Goal: Find specific page/section: Find specific page/section

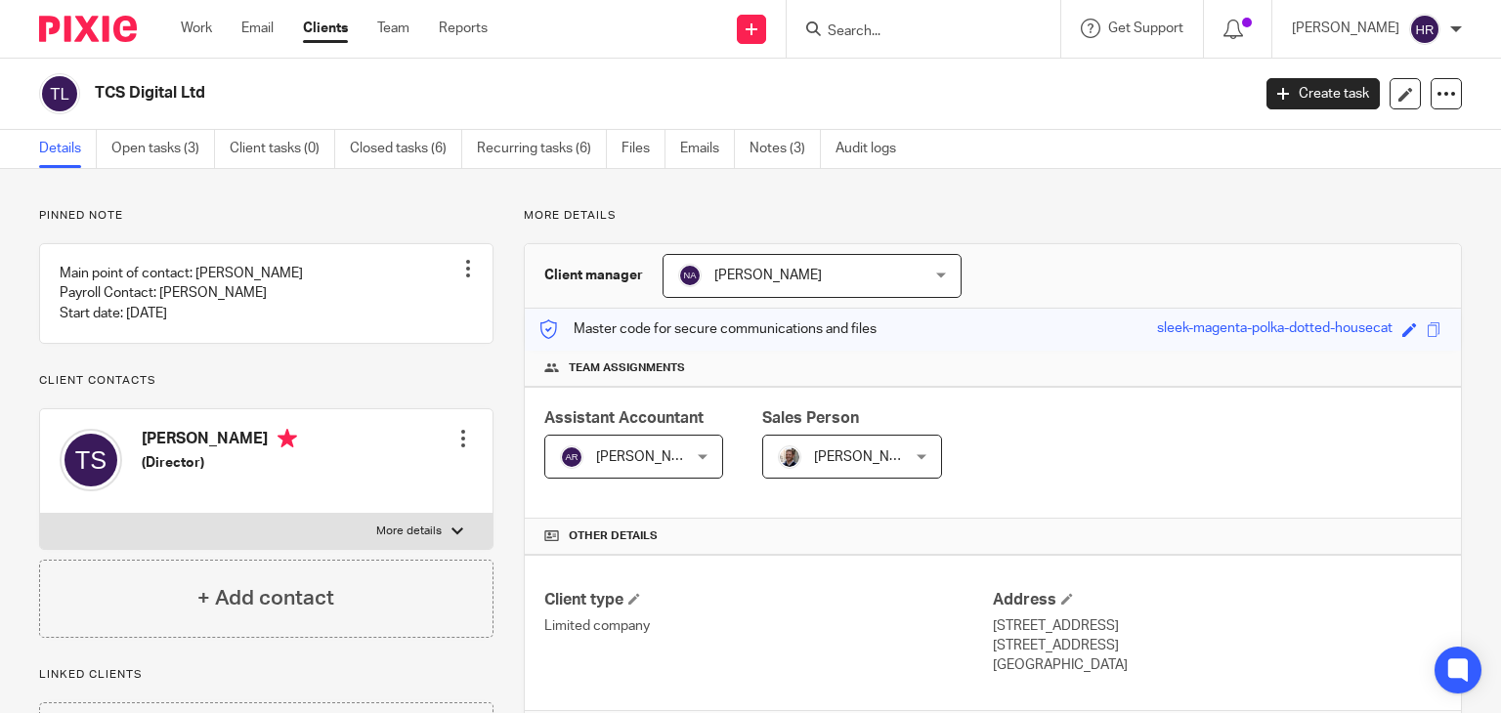
click at [571, 213] on p "More details" at bounding box center [993, 216] width 938 height 16
click at [540, 216] on p "More details" at bounding box center [993, 216] width 938 height 16
click at [599, 277] on h3 "Client manager" at bounding box center [593, 276] width 99 height 20
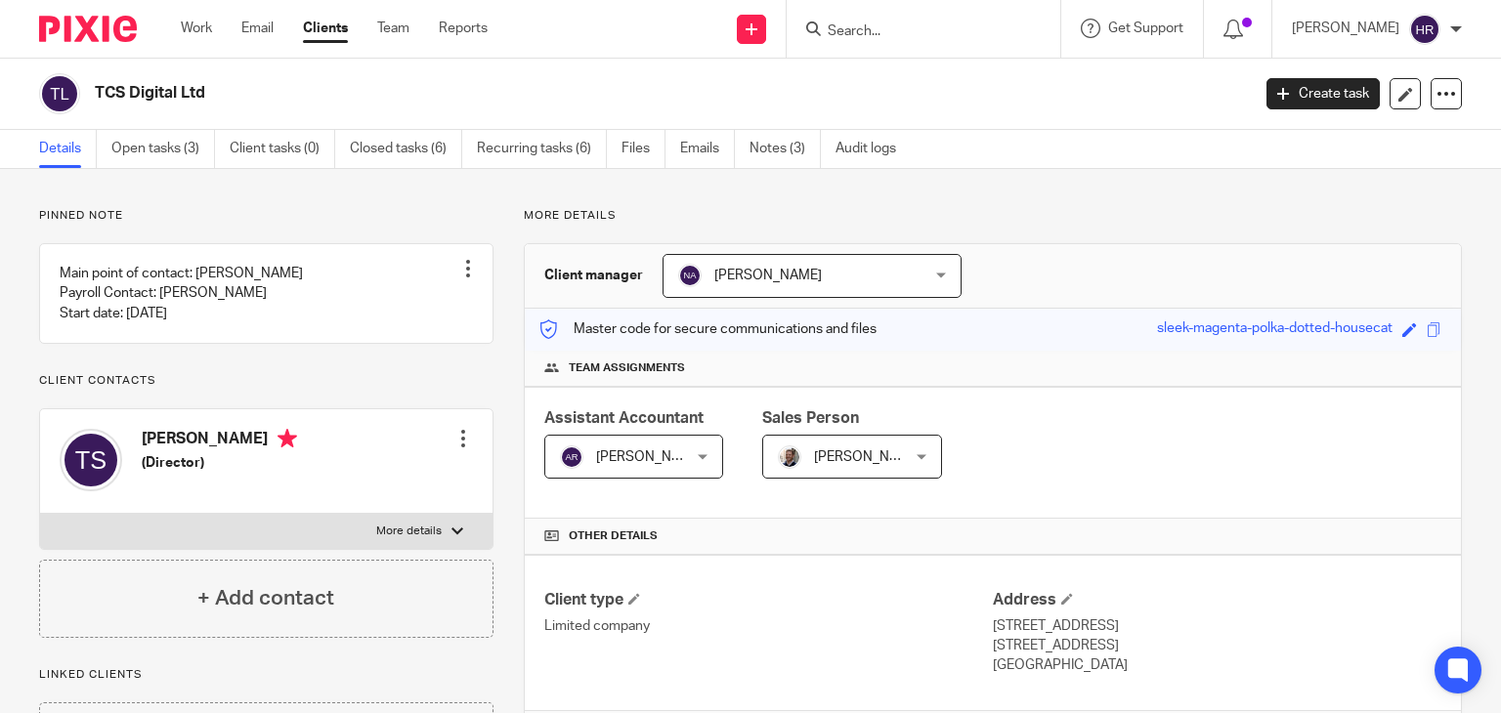
click at [599, 277] on h3 "Client manager" at bounding box center [593, 276] width 99 height 20
click at [658, 370] on span "Team assignments" at bounding box center [627, 369] width 116 height 16
click at [643, 419] on span "Assistant Accountant" at bounding box center [623, 418] width 159 height 16
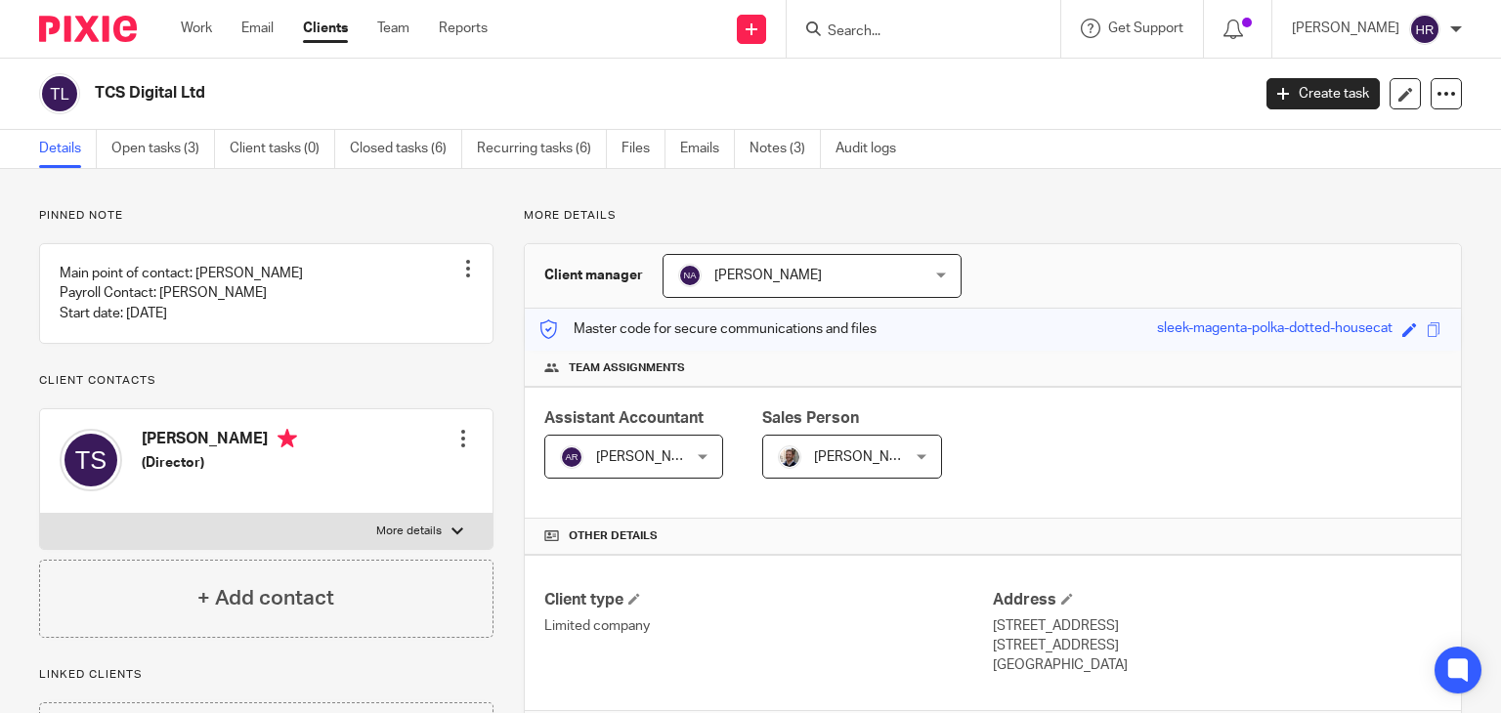
click at [817, 416] on span "Sales Person" at bounding box center [810, 418] width 97 height 16
click at [783, 417] on span "Sales Person" at bounding box center [810, 418] width 97 height 16
click at [809, 415] on span "Sales Person" at bounding box center [810, 418] width 97 height 16
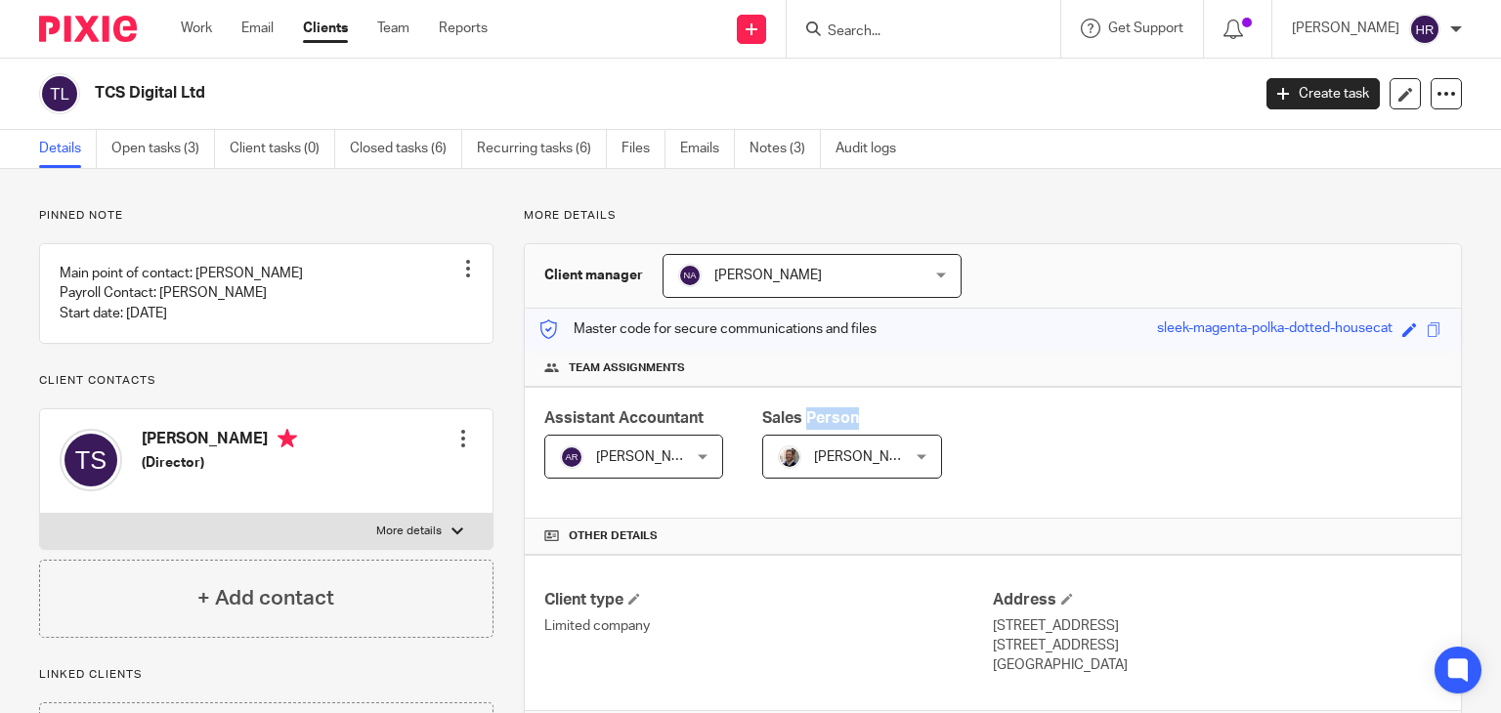
click at [809, 415] on span "Sales Person" at bounding box center [810, 418] width 97 height 16
click at [625, 419] on span "Assistant Accountant" at bounding box center [623, 418] width 159 height 16
click at [626, 367] on span "Team assignments" at bounding box center [627, 369] width 116 height 16
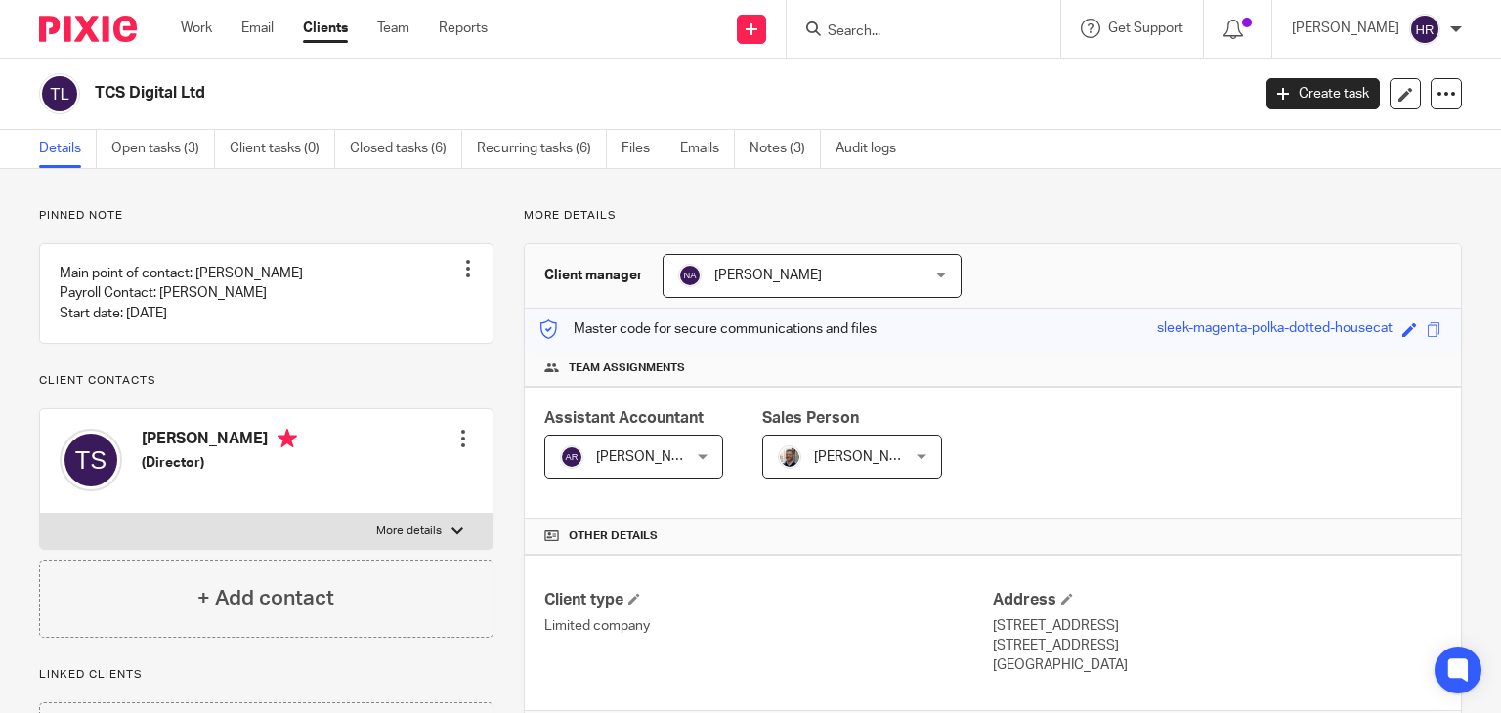
click at [571, 415] on span "Assistant Accountant" at bounding box center [623, 418] width 159 height 16
click at [626, 414] on span "Assistant Accountant" at bounding box center [623, 418] width 159 height 16
click at [628, 367] on span "Team assignments" at bounding box center [627, 369] width 116 height 16
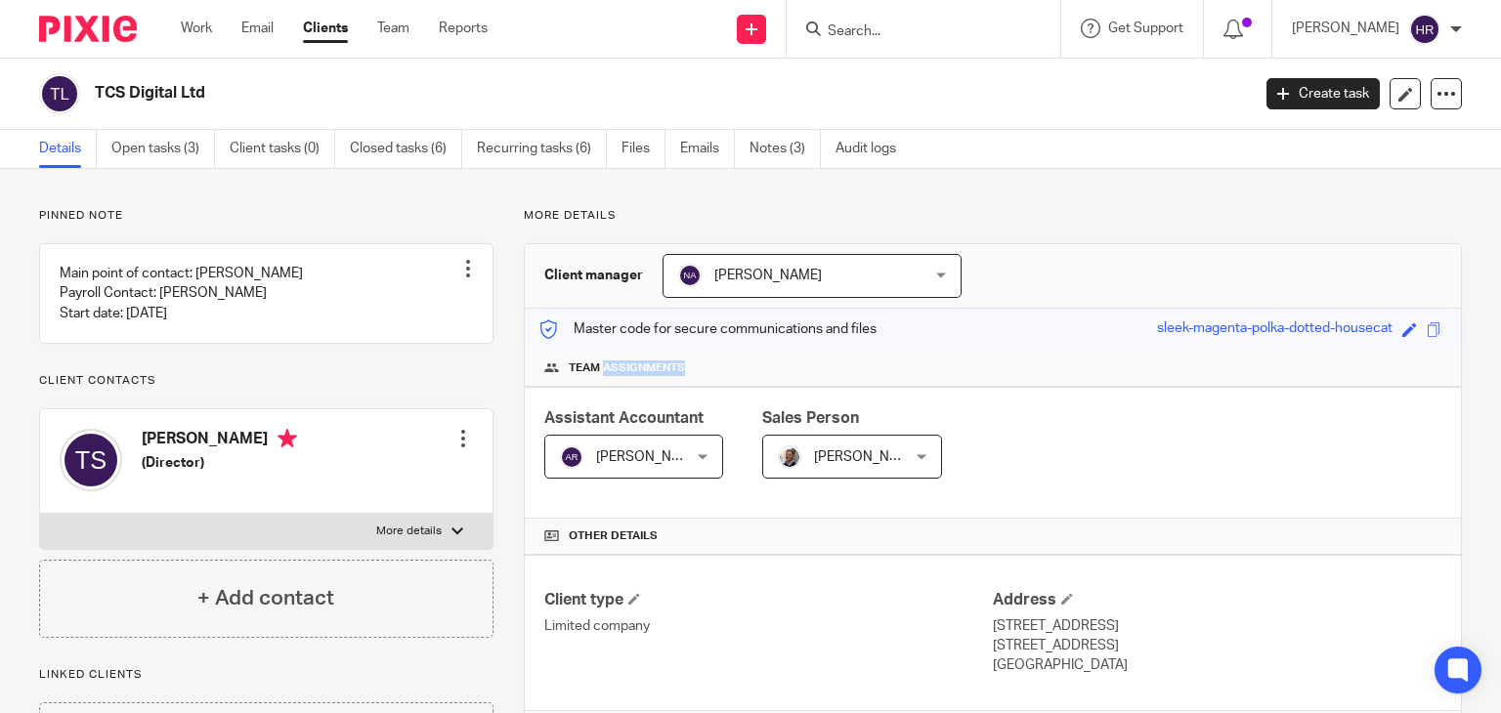
click at [628, 367] on span "Team assignments" at bounding box center [627, 369] width 116 height 16
click at [589, 275] on h3 "Client manager" at bounding box center [593, 276] width 99 height 20
click at [571, 218] on p "More details" at bounding box center [993, 216] width 938 height 16
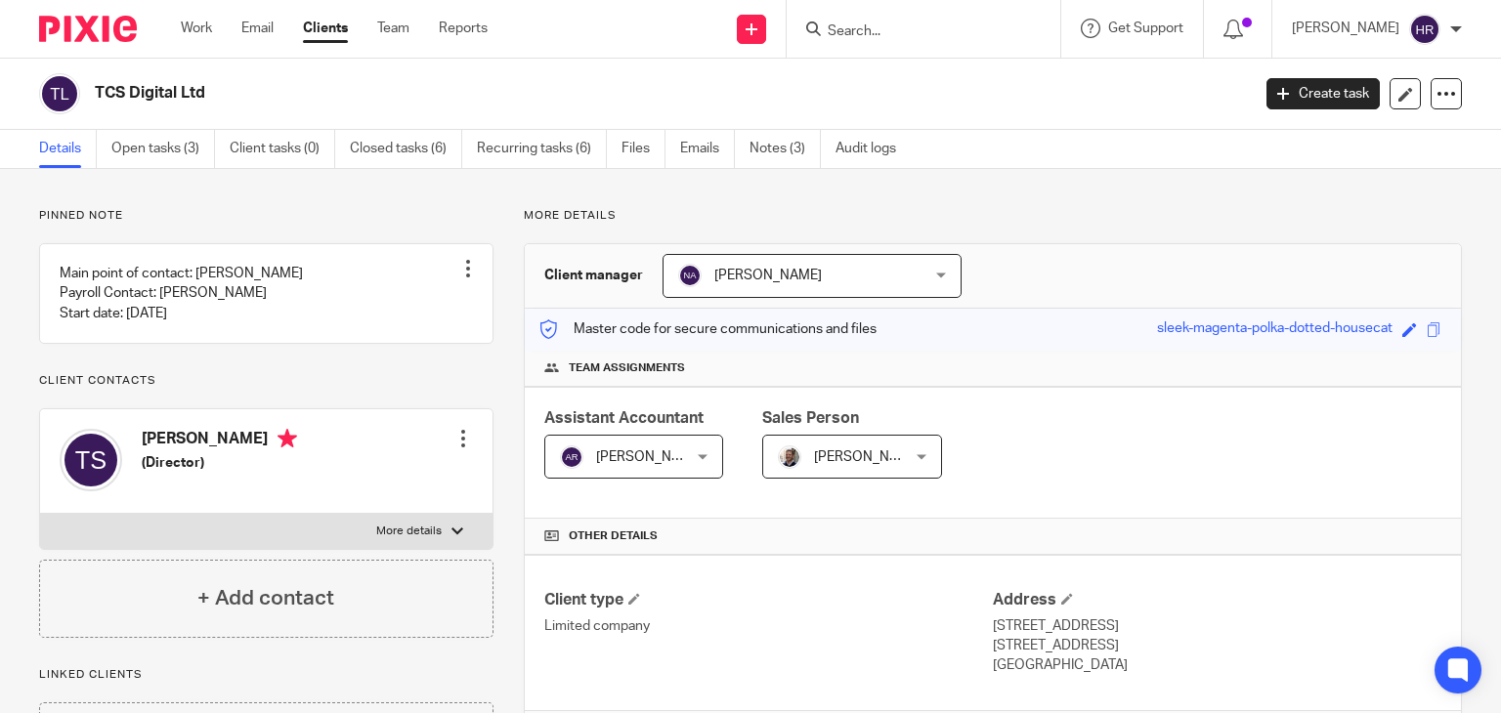
click at [610, 271] on h3 "Client manager" at bounding box center [593, 276] width 99 height 20
click at [580, 214] on p "More details" at bounding box center [993, 216] width 938 height 16
click at [596, 276] on h3 "Client manager" at bounding box center [593, 276] width 99 height 20
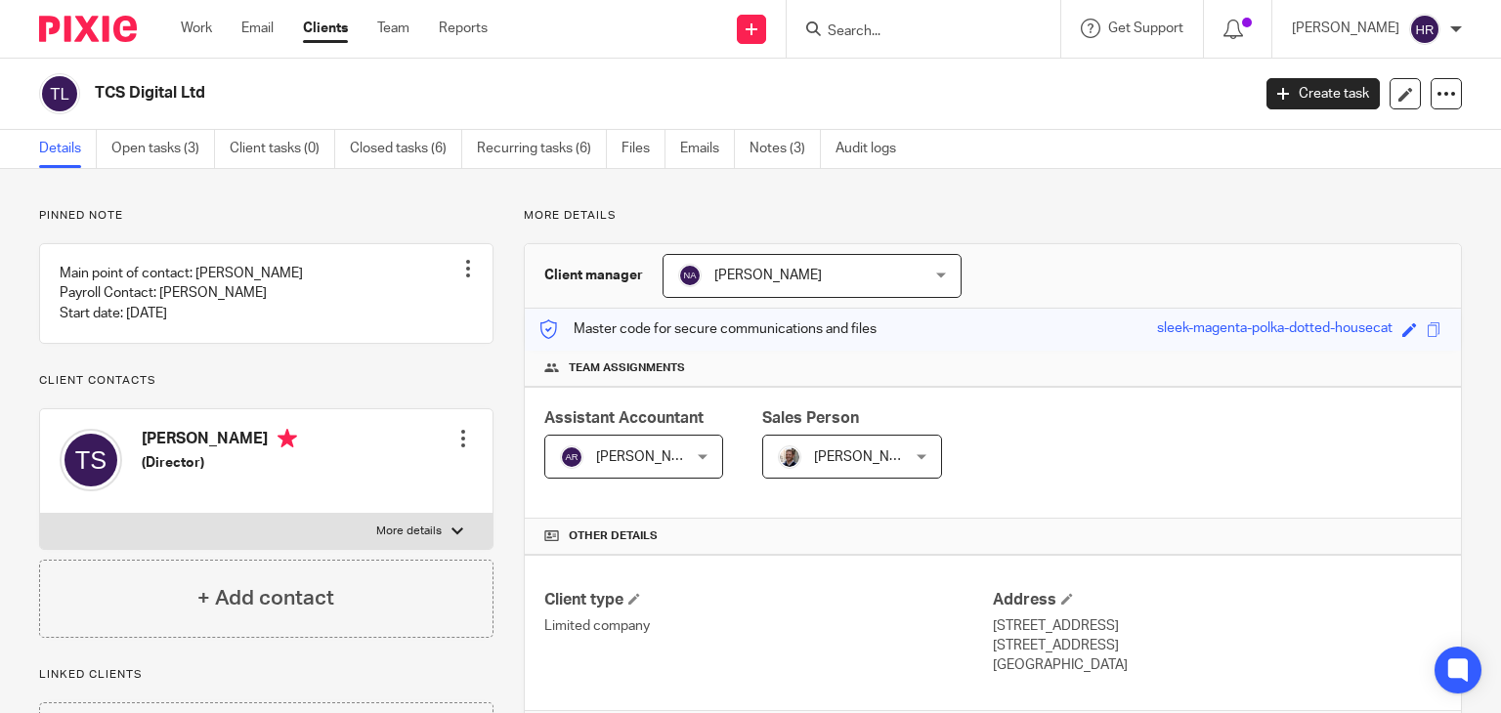
click at [596, 276] on h3 "Client manager" at bounding box center [593, 276] width 99 height 20
click at [352, 226] on div "Pinned note Main point of contact: Tom Simpson Payroll Contact: Tom Simpson Sta…" at bounding box center [266, 423] width 454 height 430
click at [607, 280] on h3 "Client manager" at bounding box center [593, 276] width 99 height 20
click at [661, 367] on span "Team assignments" at bounding box center [627, 369] width 116 height 16
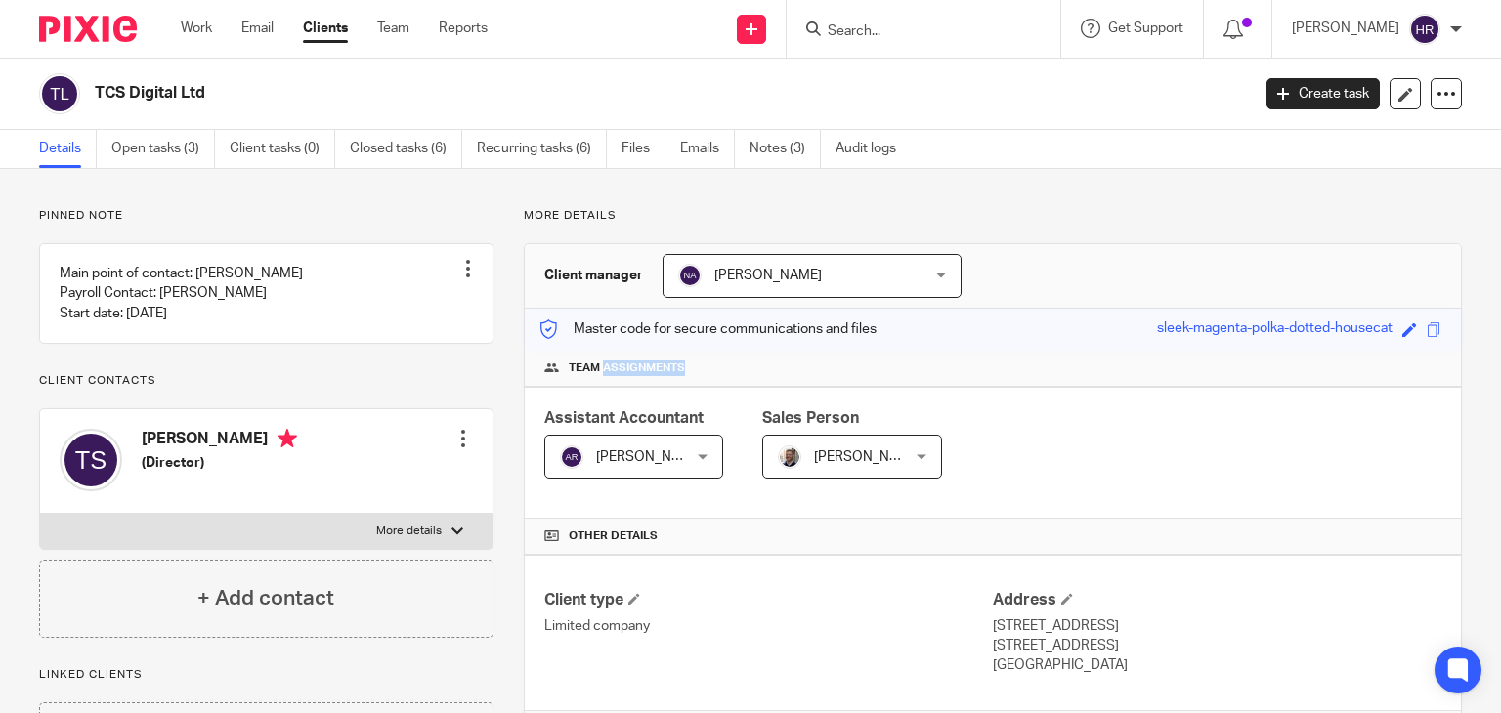
click at [661, 367] on span "Team assignments" at bounding box center [627, 369] width 116 height 16
click at [669, 415] on span "Assistant Accountant" at bounding box center [623, 418] width 159 height 16
click at [812, 417] on span "Sales Person" at bounding box center [810, 418] width 97 height 16
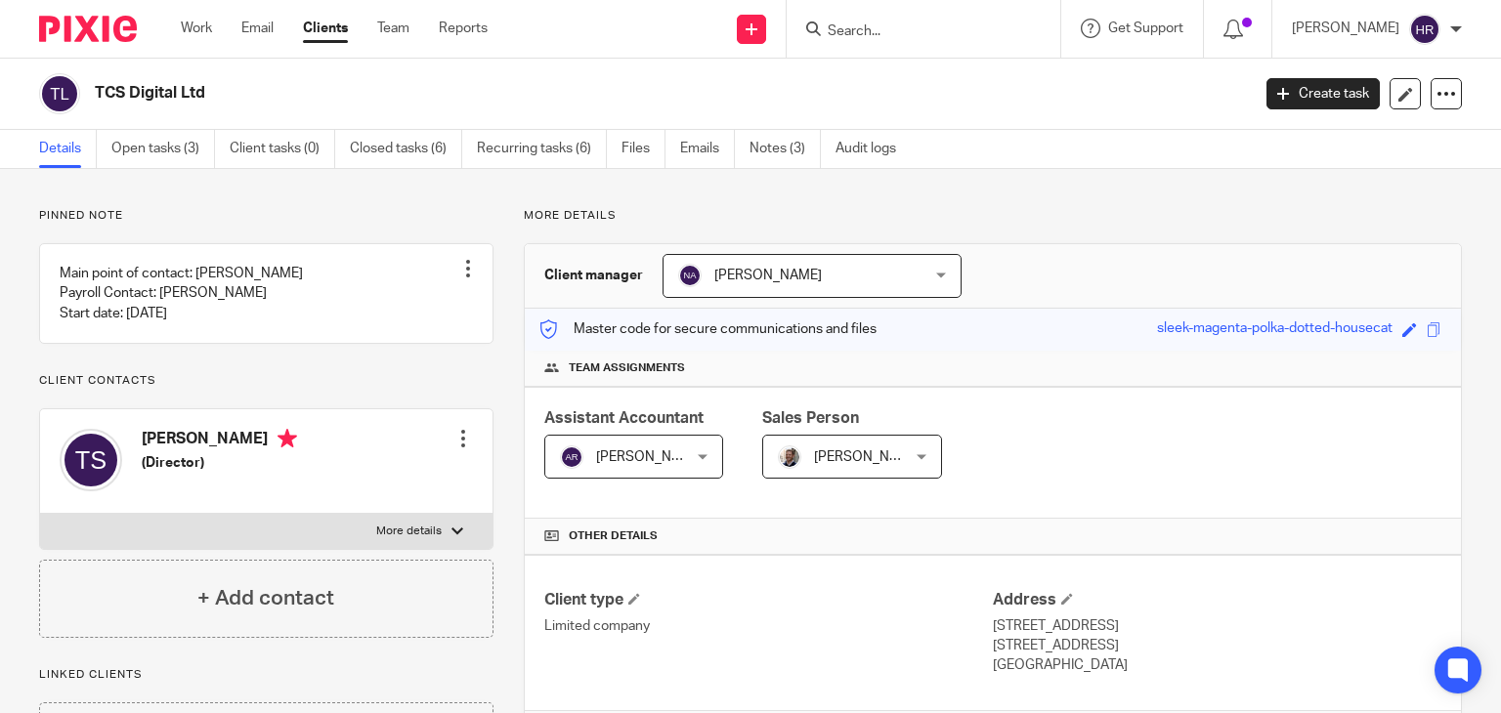
click at [1107, 220] on p "More details" at bounding box center [993, 216] width 938 height 16
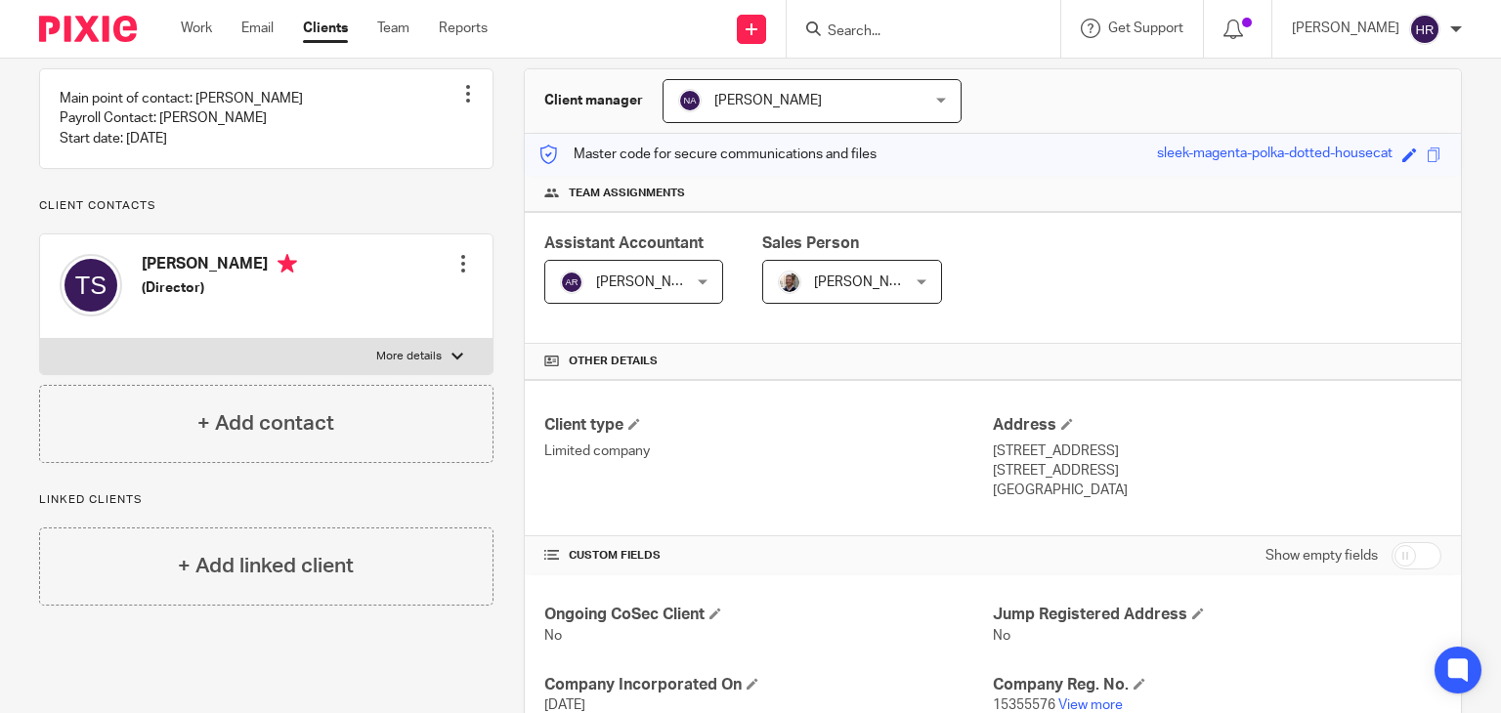
click at [1055, 482] on p "[GEOGRAPHIC_DATA]" at bounding box center [1217, 491] width 449 height 20
click at [1005, 493] on p "[GEOGRAPHIC_DATA]" at bounding box center [1217, 491] width 449 height 20
click at [1056, 474] on p "London, SW17 7JP" at bounding box center [1217, 471] width 449 height 20
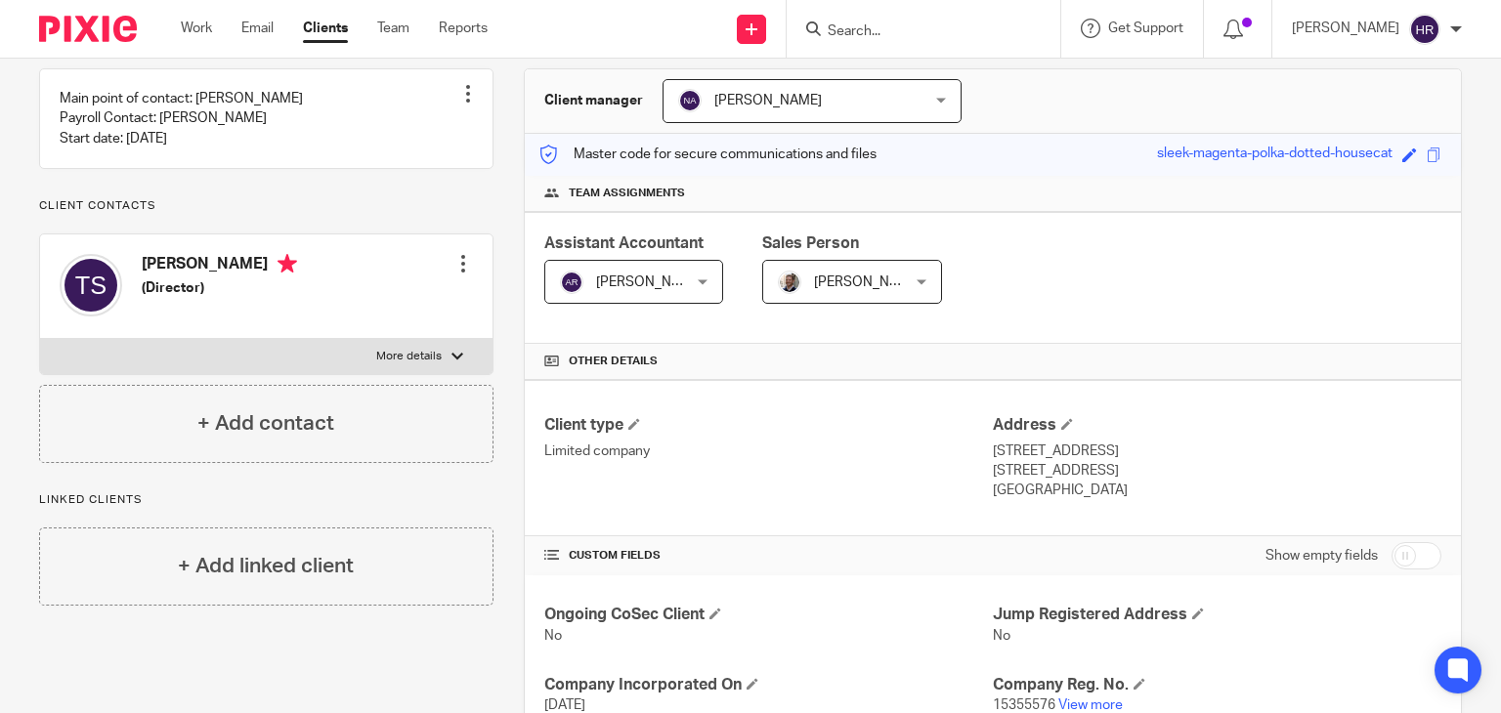
click at [1056, 474] on p "London, SW17 7JP" at bounding box center [1217, 471] width 449 height 20
click at [1224, 448] on p "Flat G003, Du Cane Court, Balham High Road" at bounding box center [1217, 452] width 449 height 20
click at [1229, 448] on p "Flat G003, Du Cane Court, Balham High Road" at bounding box center [1217, 452] width 449 height 20
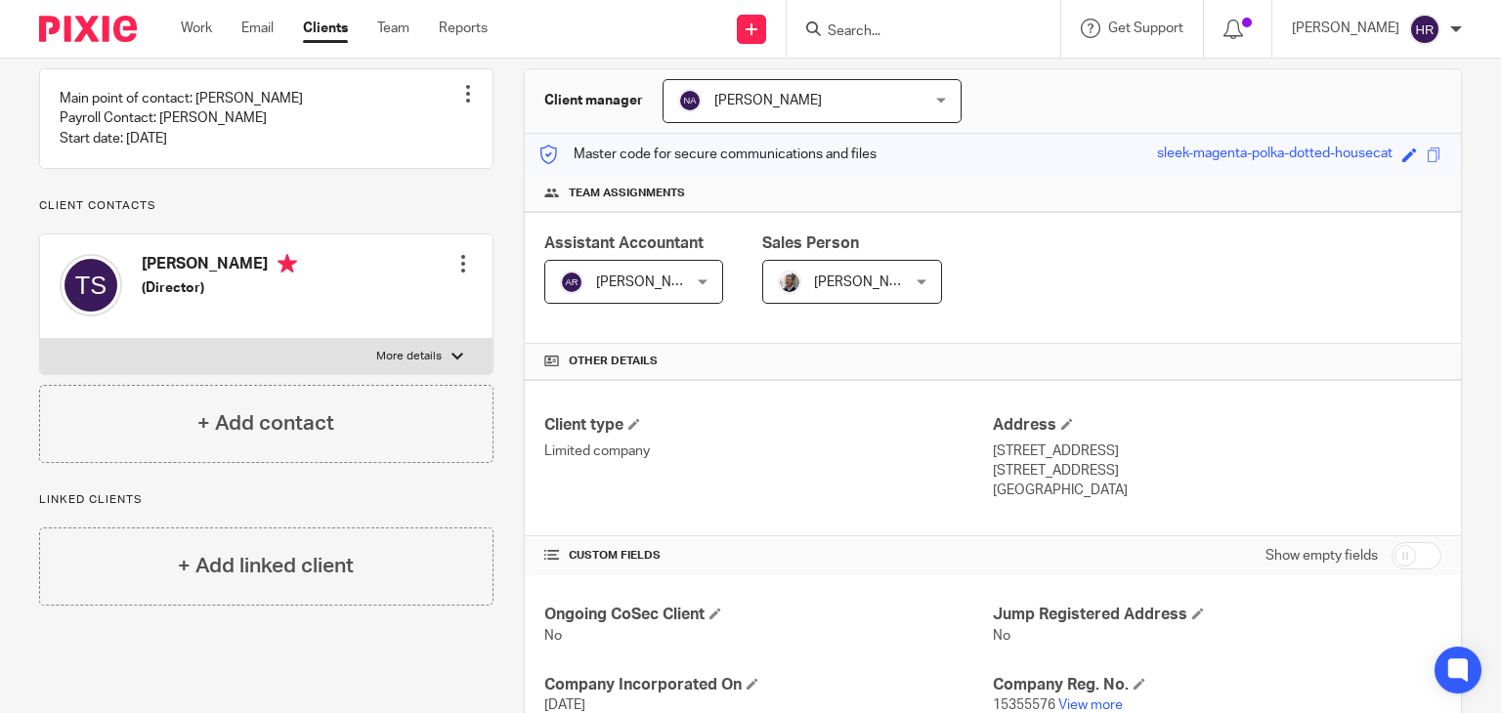
click at [1012, 462] on p "London, SW17 7JP" at bounding box center [1217, 471] width 449 height 20
click at [1128, 442] on p "Flat G003, Du Cane Court, Balham High Road" at bounding box center [1217, 452] width 449 height 20
click at [1177, 443] on p "Flat G003, Du Cane Court, Balham High Road" at bounding box center [1217, 452] width 449 height 20
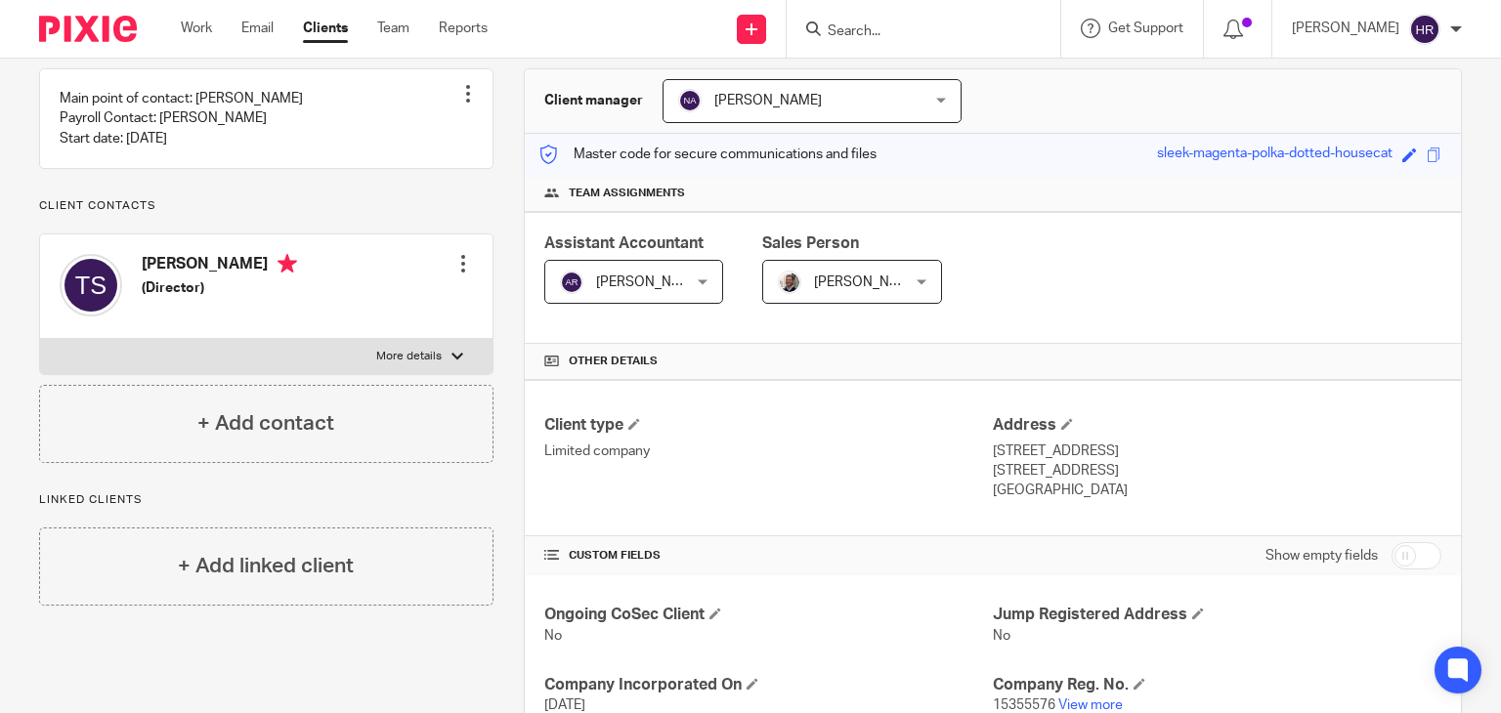
click at [1177, 443] on p "Flat G003, Du Cane Court, Balham High Road" at bounding box center [1217, 452] width 449 height 20
click at [1235, 451] on p "Flat G003, Du Cane Court, Balham High Road" at bounding box center [1217, 452] width 449 height 20
click at [1051, 495] on p "[GEOGRAPHIC_DATA]" at bounding box center [1217, 491] width 449 height 20
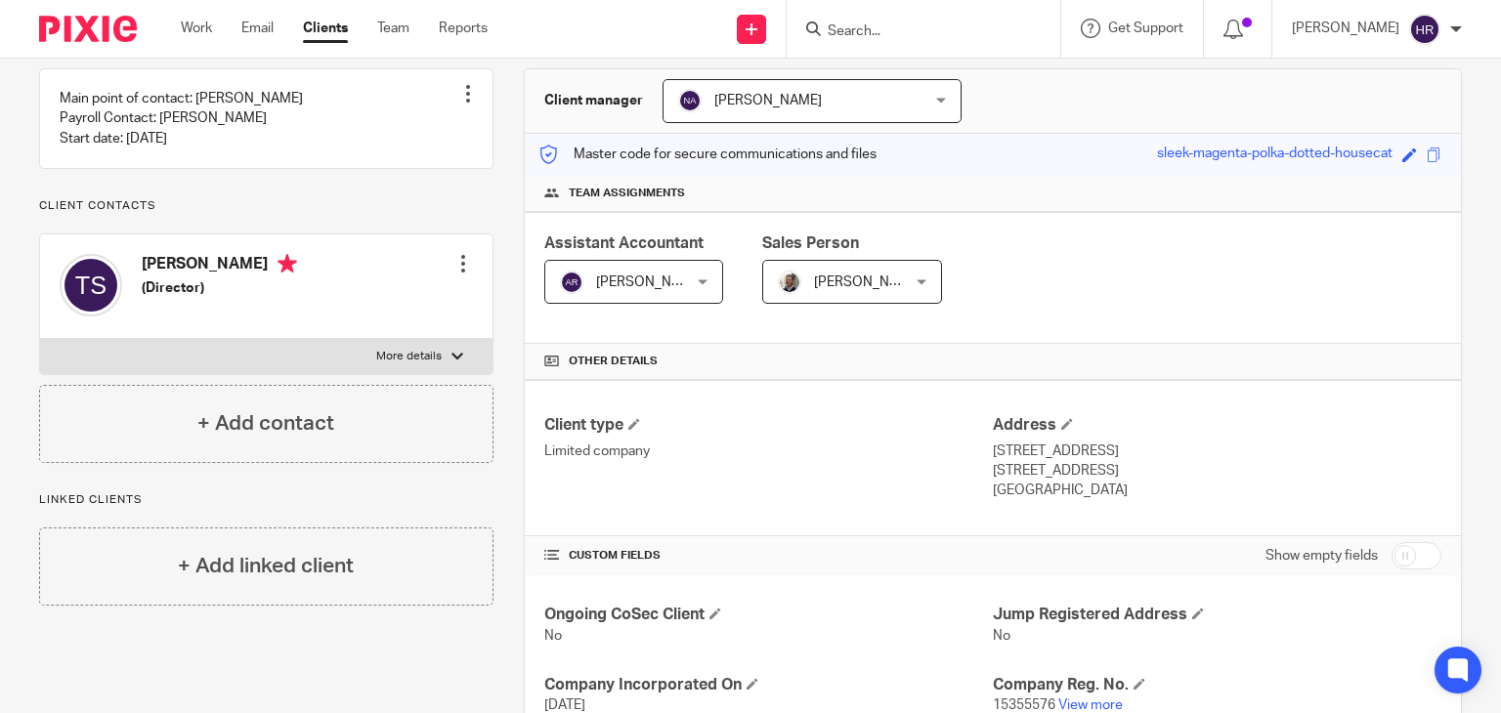
click at [1003, 474] on p "London, SW17 7JP" at bounding box center [1217, 471] width 449 height 20
click at [1005, 494] on p "[GEOGRAPHIC_DATA]" at bounding box center [1217, 491] width 449 height 20
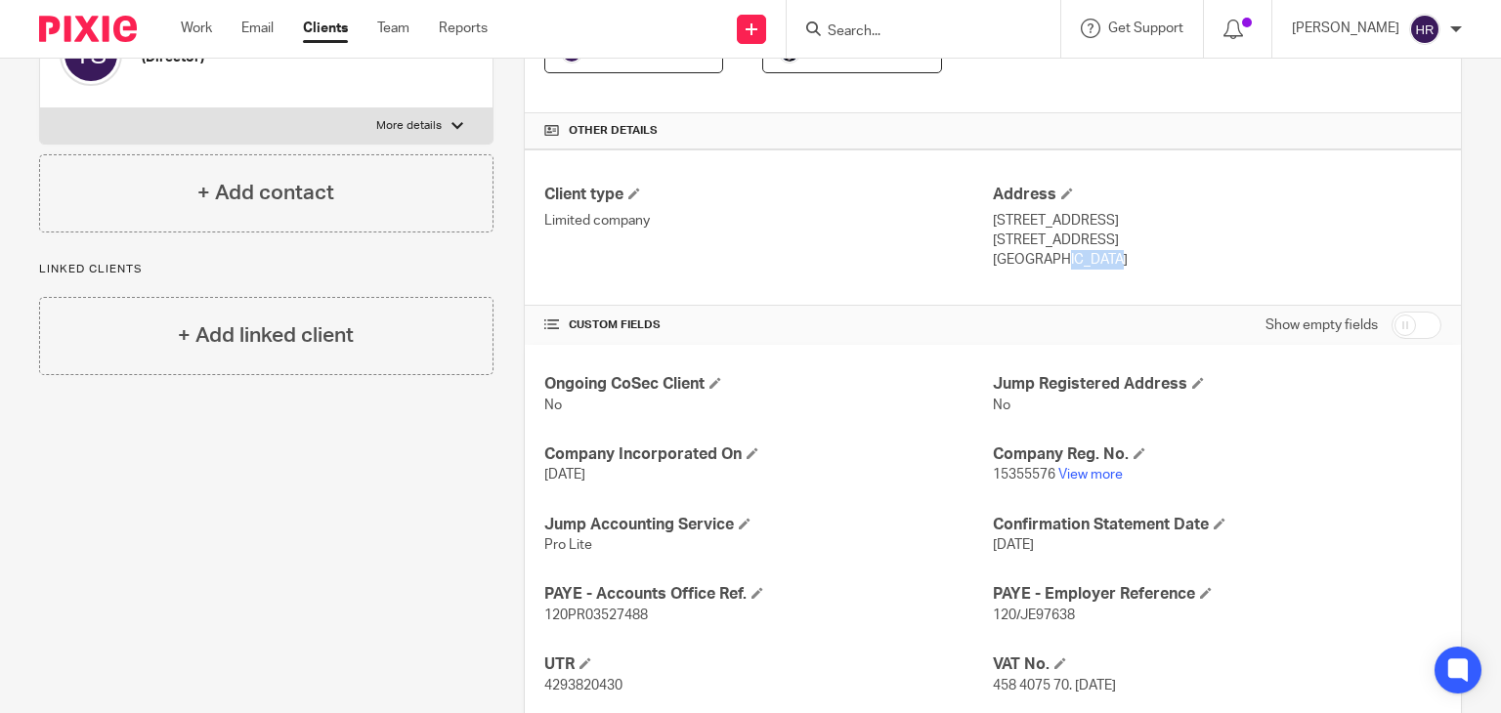
scroll to position [407, 0]
click at [1034, 545] on span "15 Dec 2025" at bounding box center [1013, 545] width 41 height 14
click at [1044, 613] on span "120/JE97638" at bounding box center [1034, 615] width 82 height 14
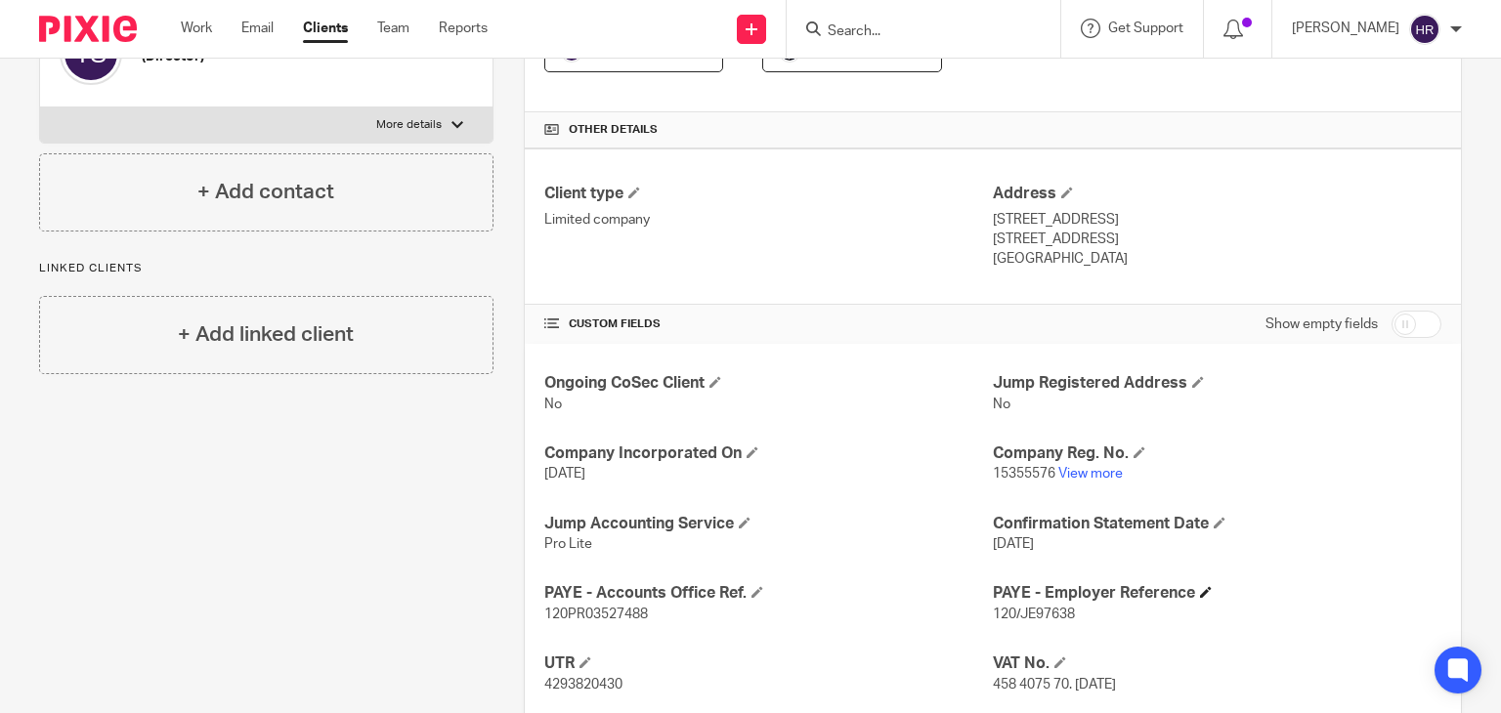
click at [1057, 587] on h4 "PAYE - Employer Reference" at bounding box center [1217, 593] width 449 height 21
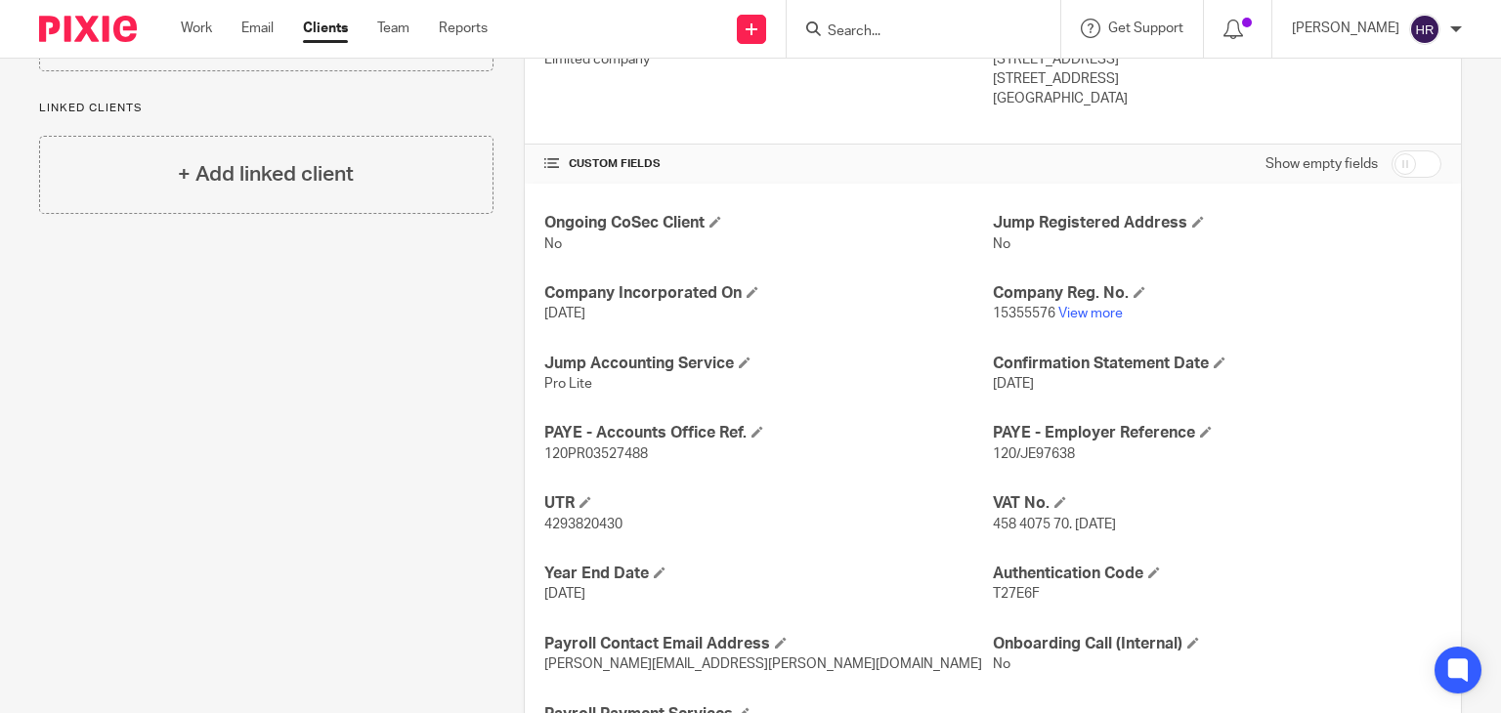
scroll to position [667, 0]
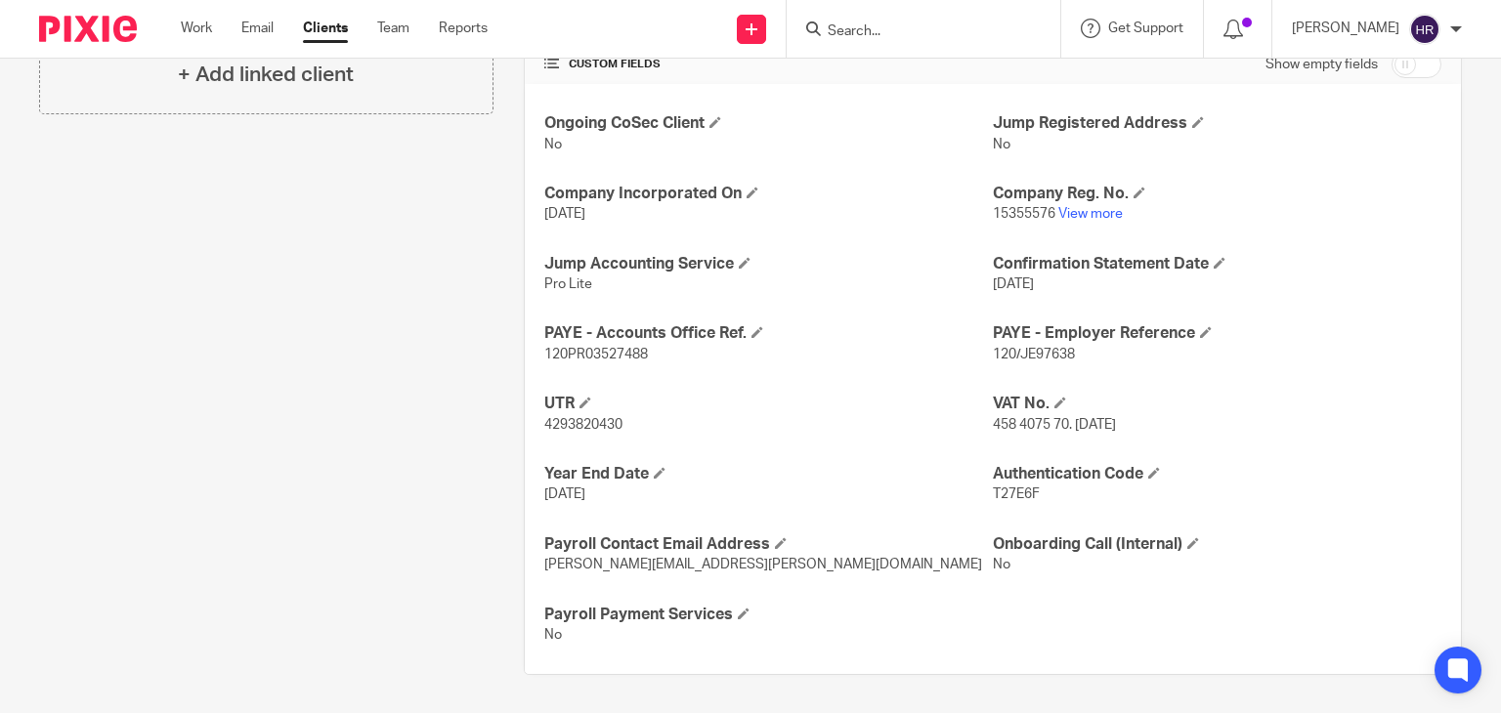
click at [829, 555] on p "tom.simpson.302@gmail.com" at bounding box center [768, 565] width 449 height 20
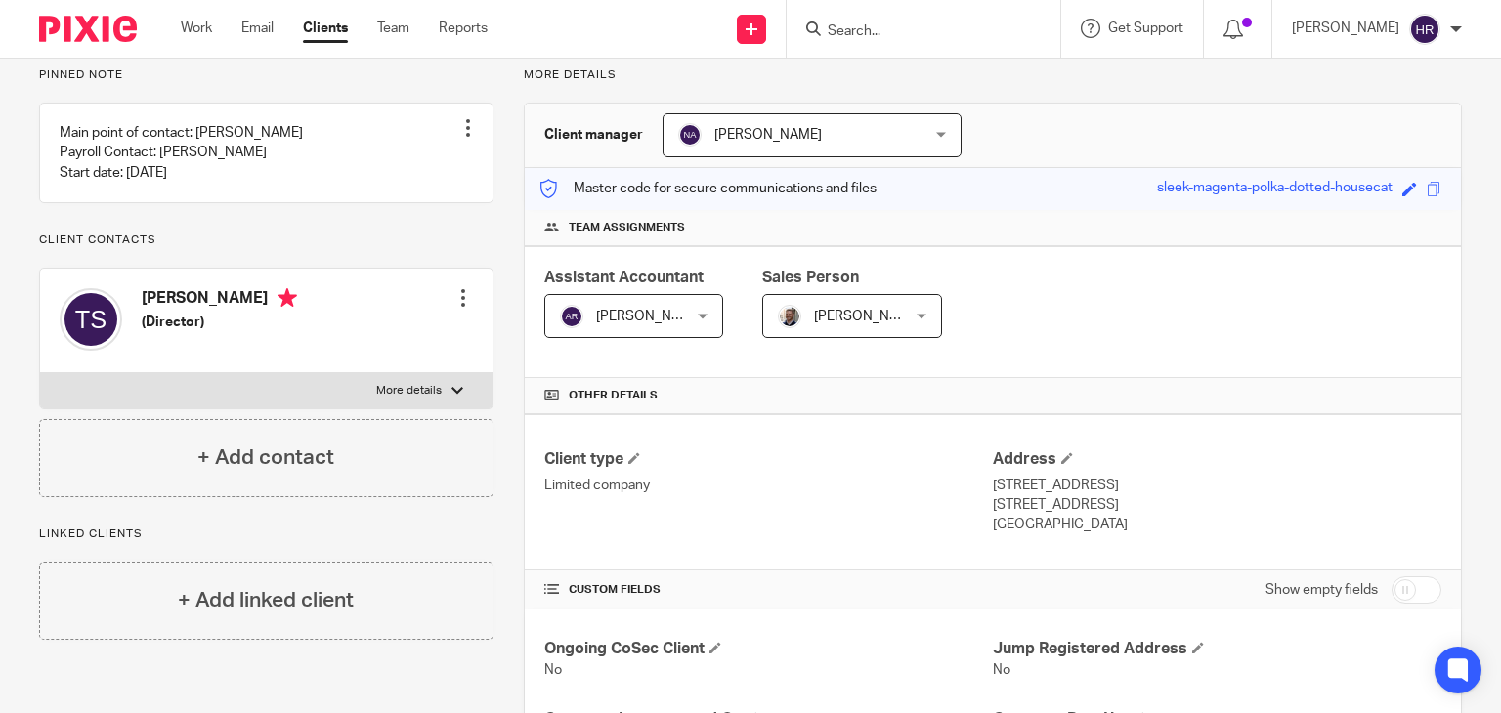
scroll to position [0, 0]
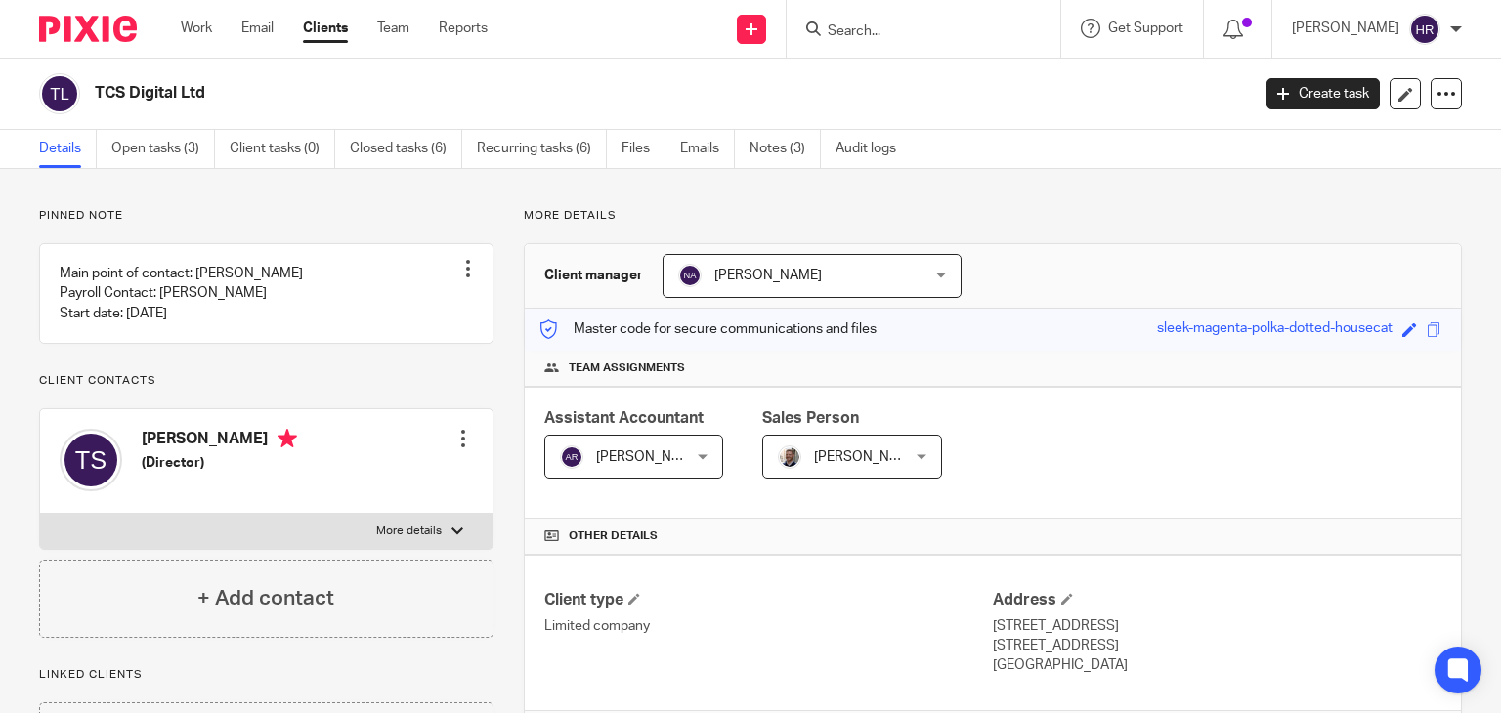
click at [858, 324] on p "Master code for secure communications and files" at bounding box center [708, 330] width 337 height 20
click at [809, 327] on p "Master code for secure communications and files" at bounding box center [708, 330] width 337 height 20
click at [821, 329] on p "Master code for secure communications and files" at bounding box center [708, 330] width 337 height 20
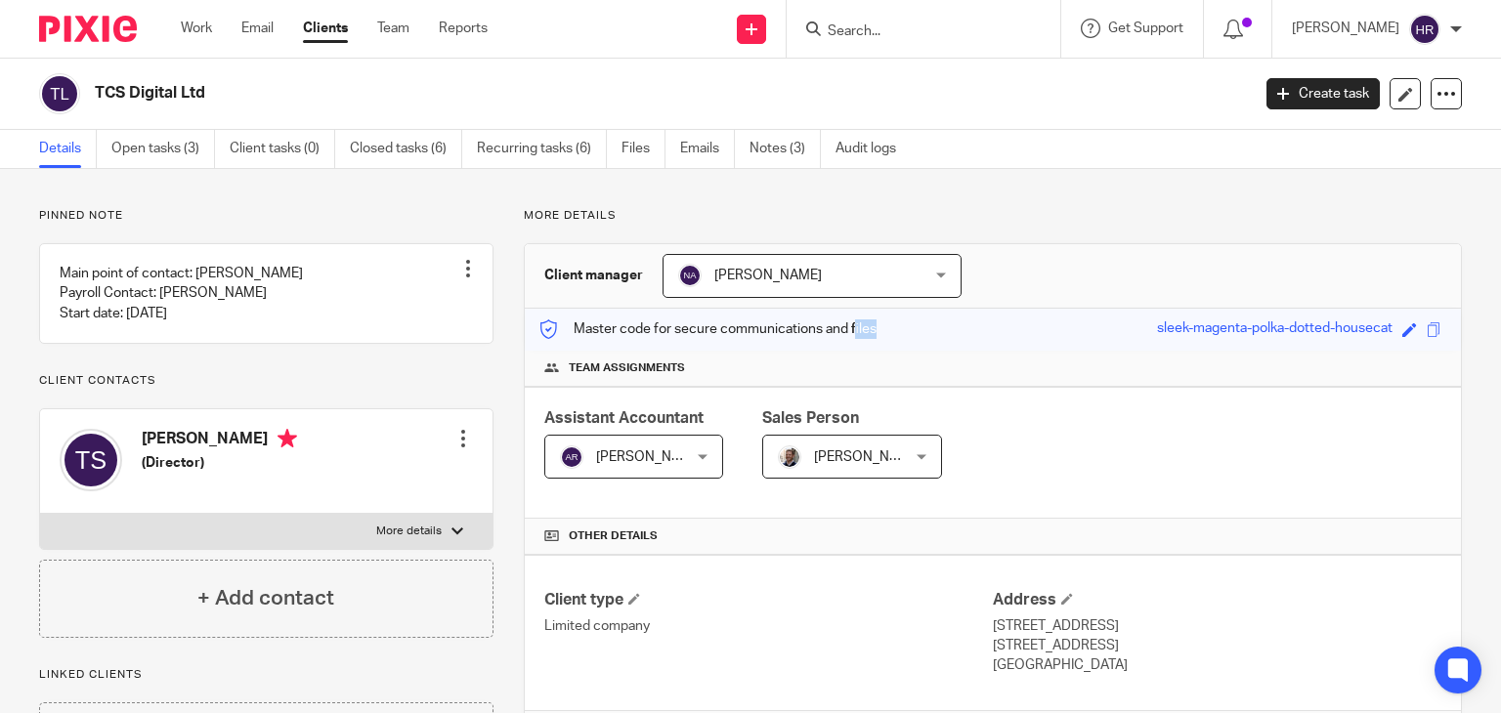
click at [821, 329] on p "Master code for secure communications and files" at bounding box center [708, 330] width 337 height 20
click at [871, 332] on p "Master code for secure communications and files" at bounding box center [708, 330] width 337 height 20
click at [864, 328] on p "Master code for secure communications and files" at bounding box center [708, 330] width 337 height 20
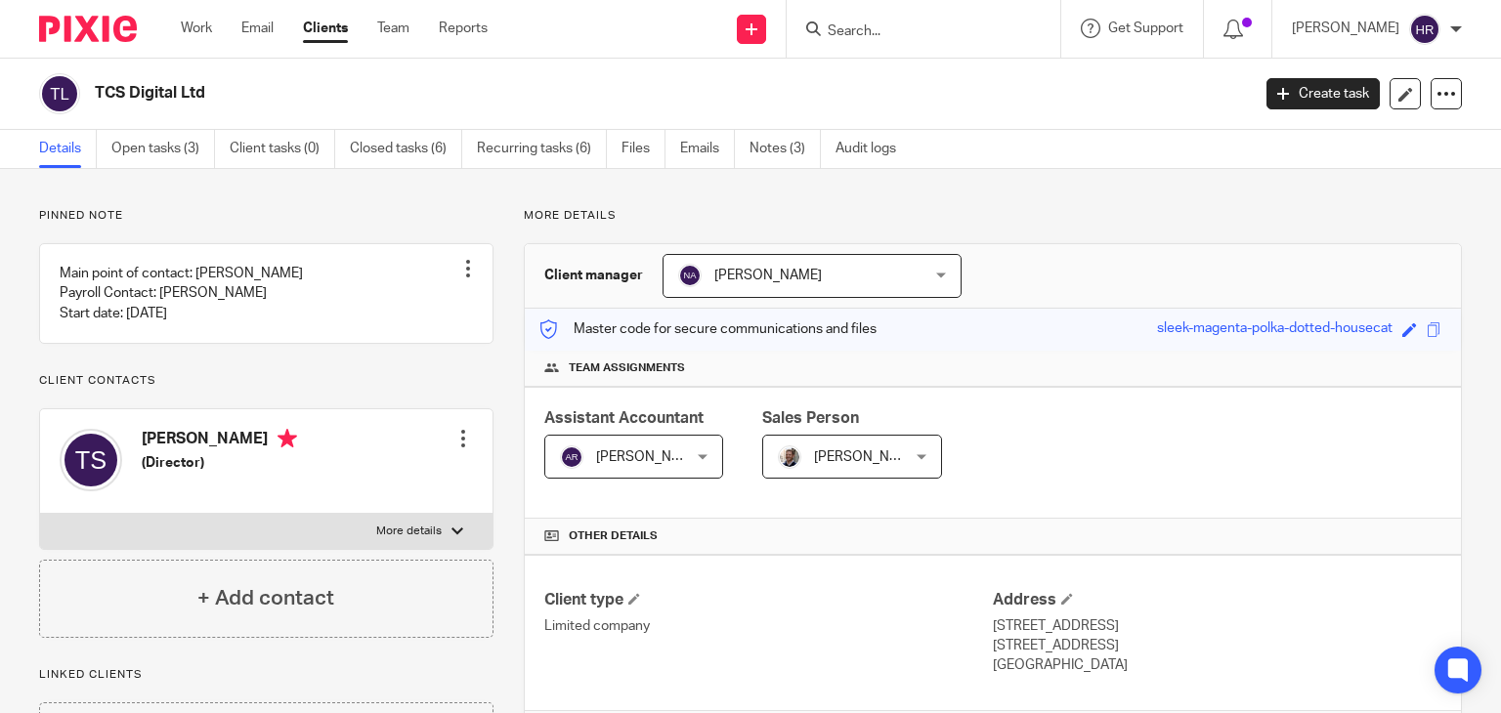
click at [911, 26] on input "Search" at bounding box center [914, 32] width 176 height 18
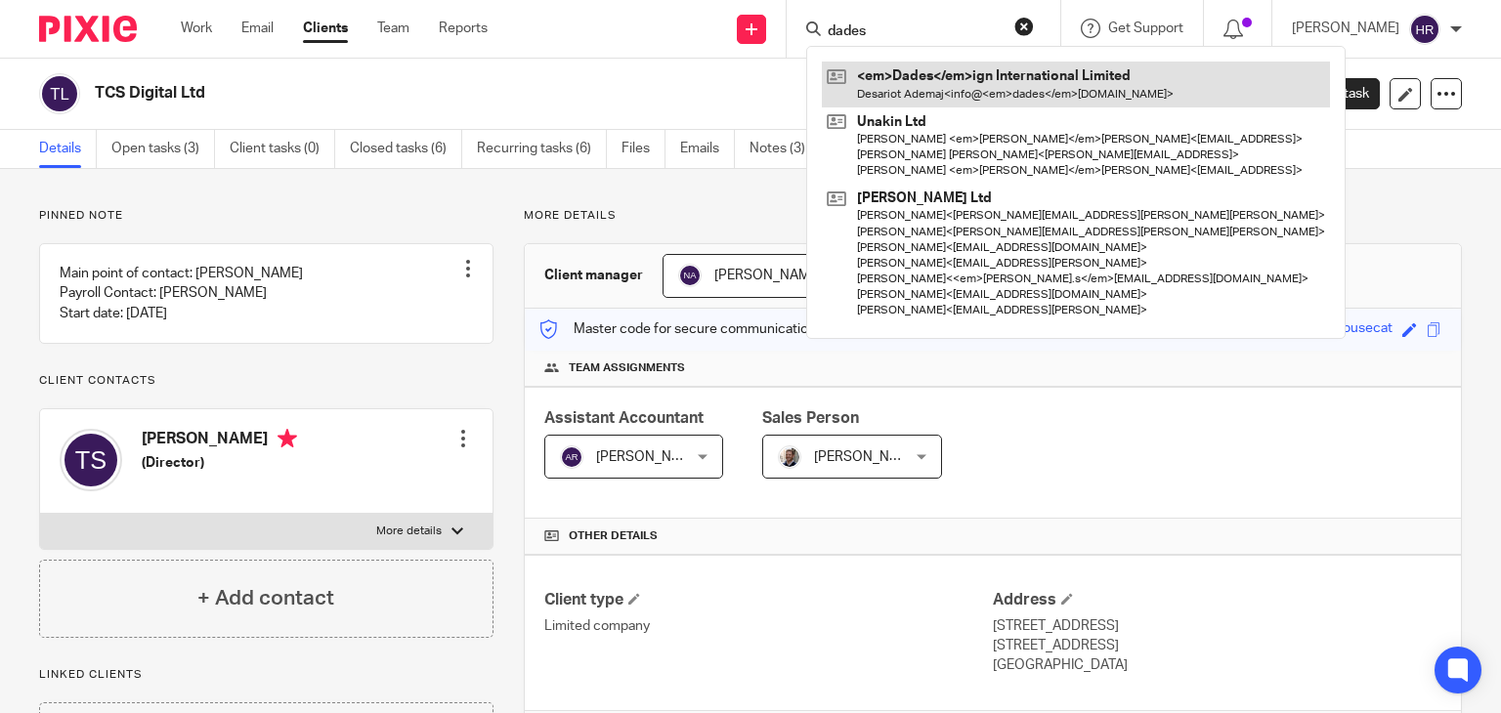
type input "dades"
click at [890, 75] on link at bounding box center [1076, 84] width 508 height 45
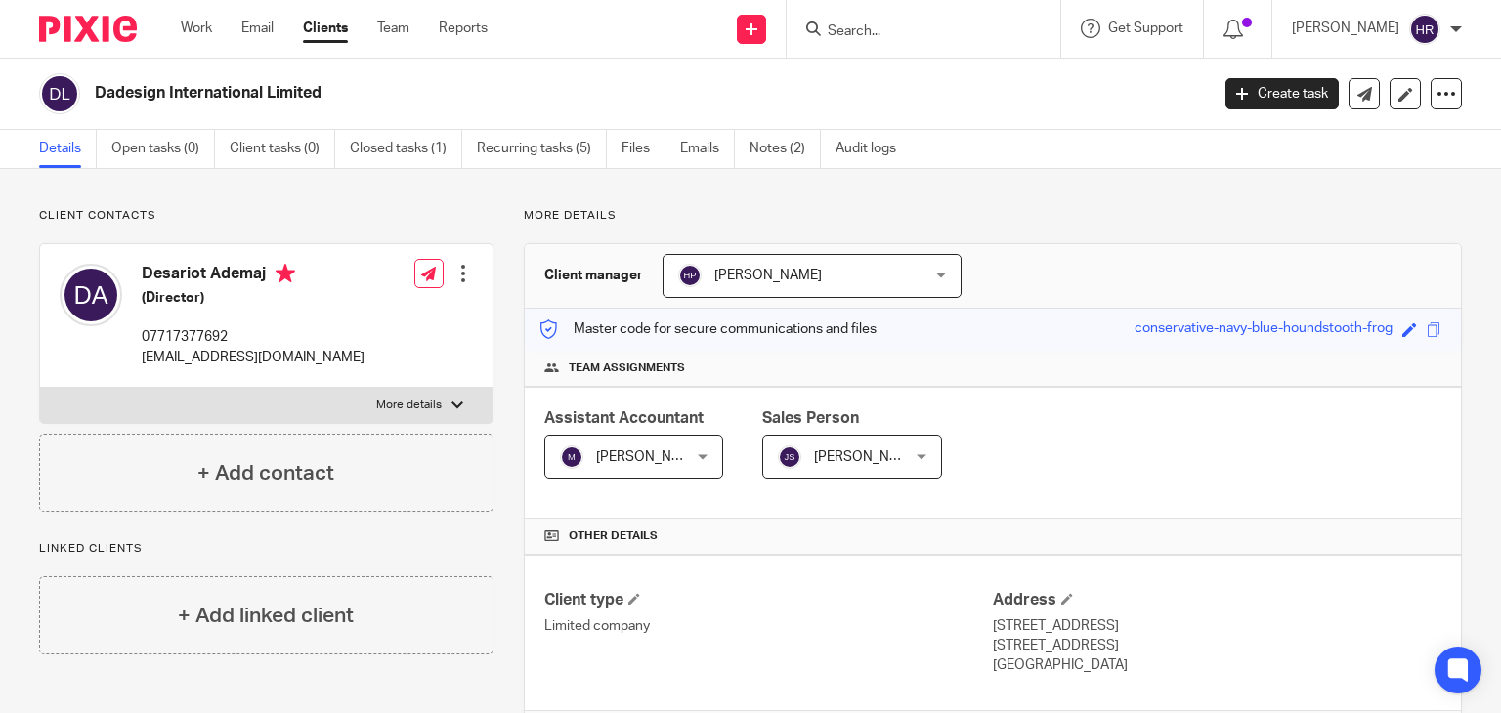
click at [313, 30] on link "Clients" at bounding box center [325, 29] width 45 height 20
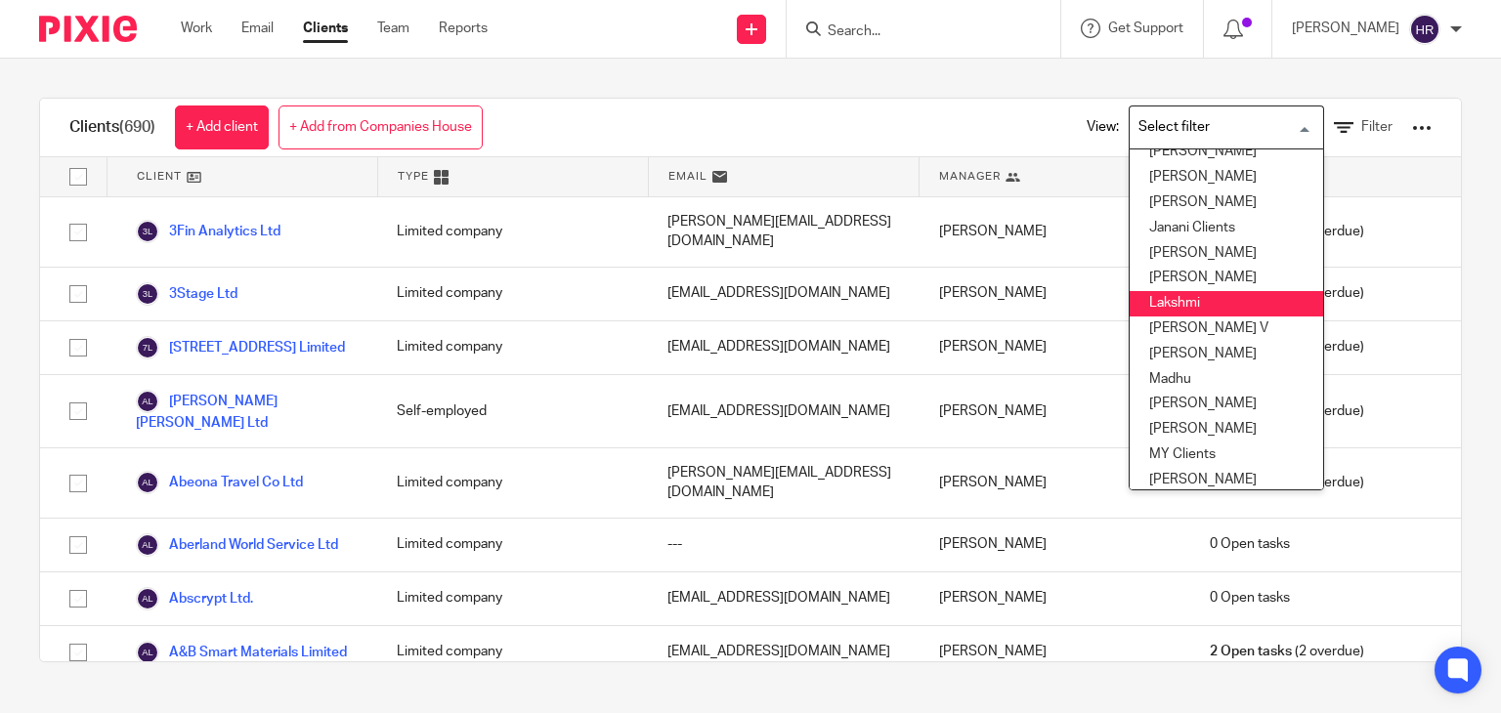
scroll to position [324, 0]
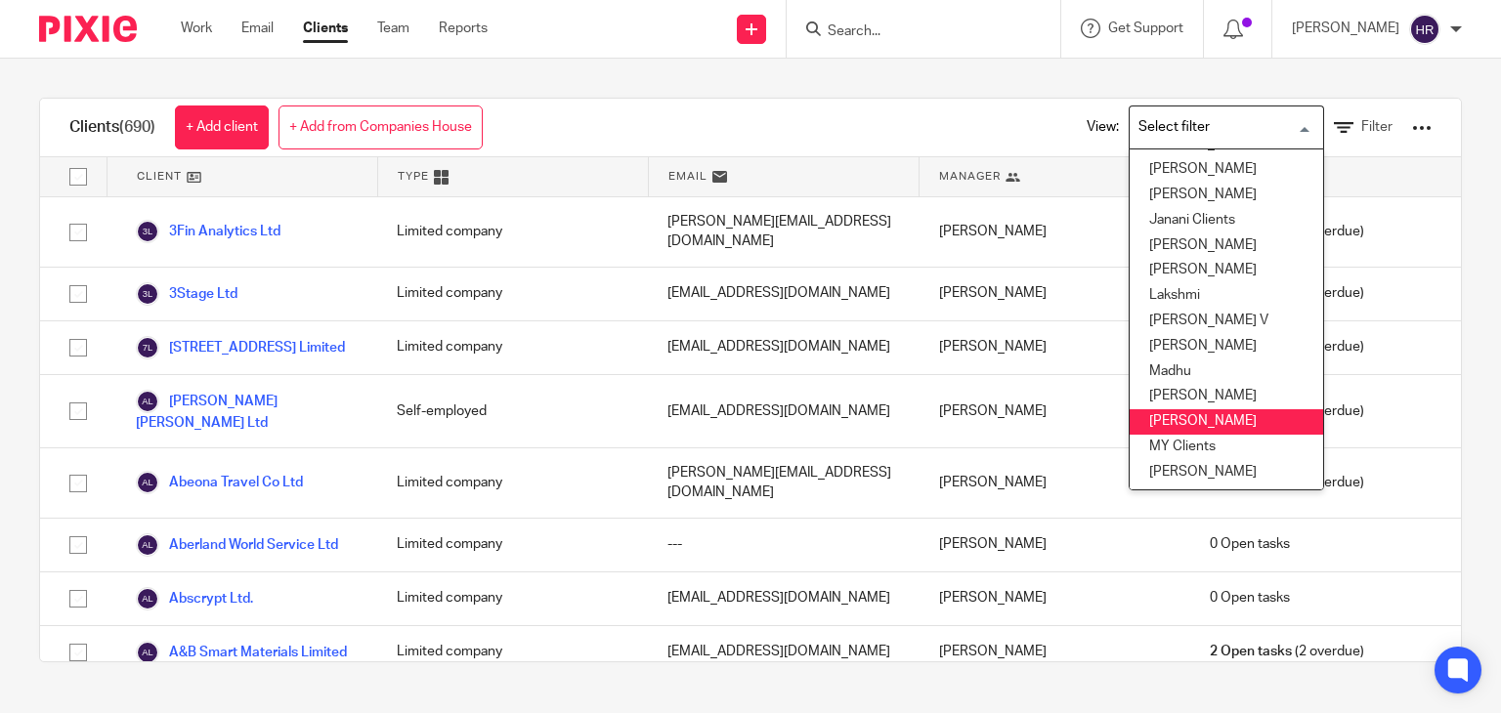
click at [1181, 410] on li "Mithun" at bounding box center [1227, 422] width 194 height 25
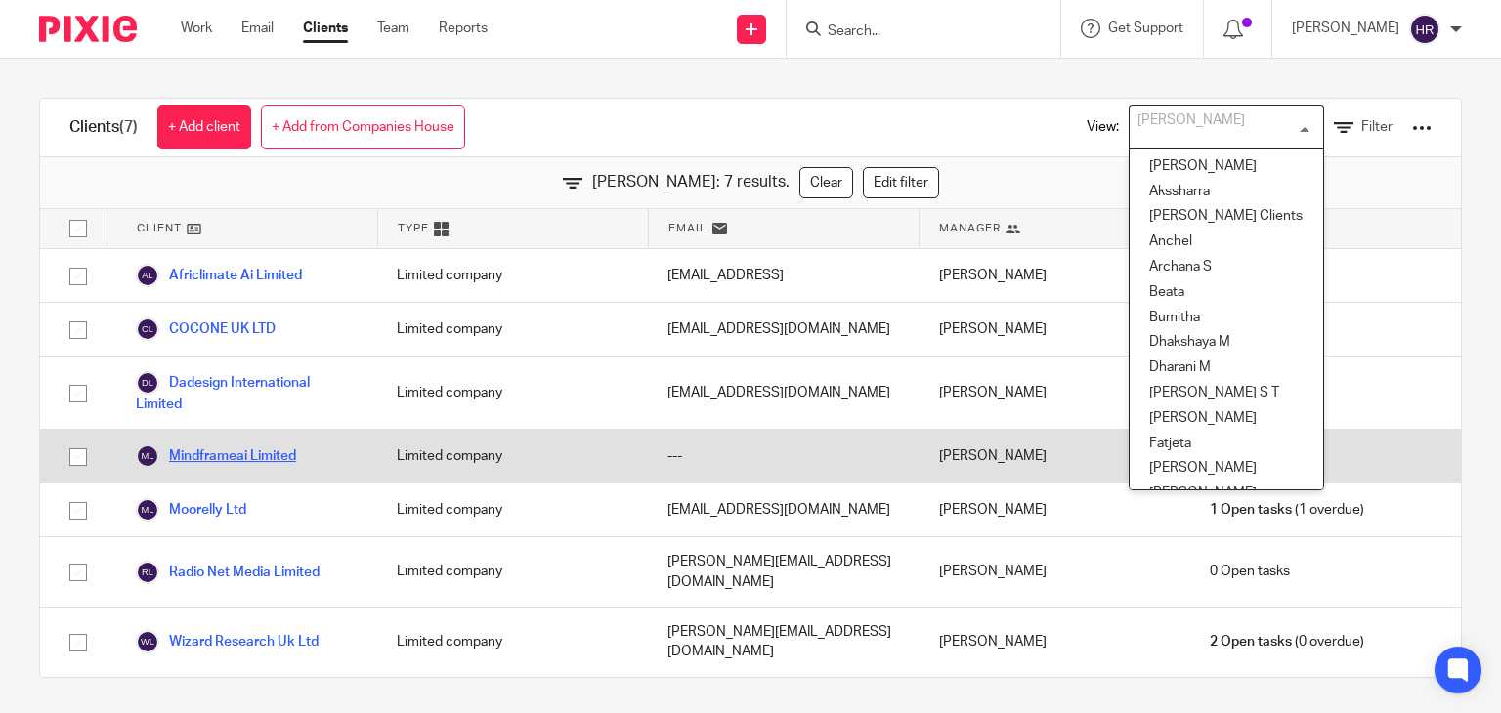
scroll to position [267, 0]
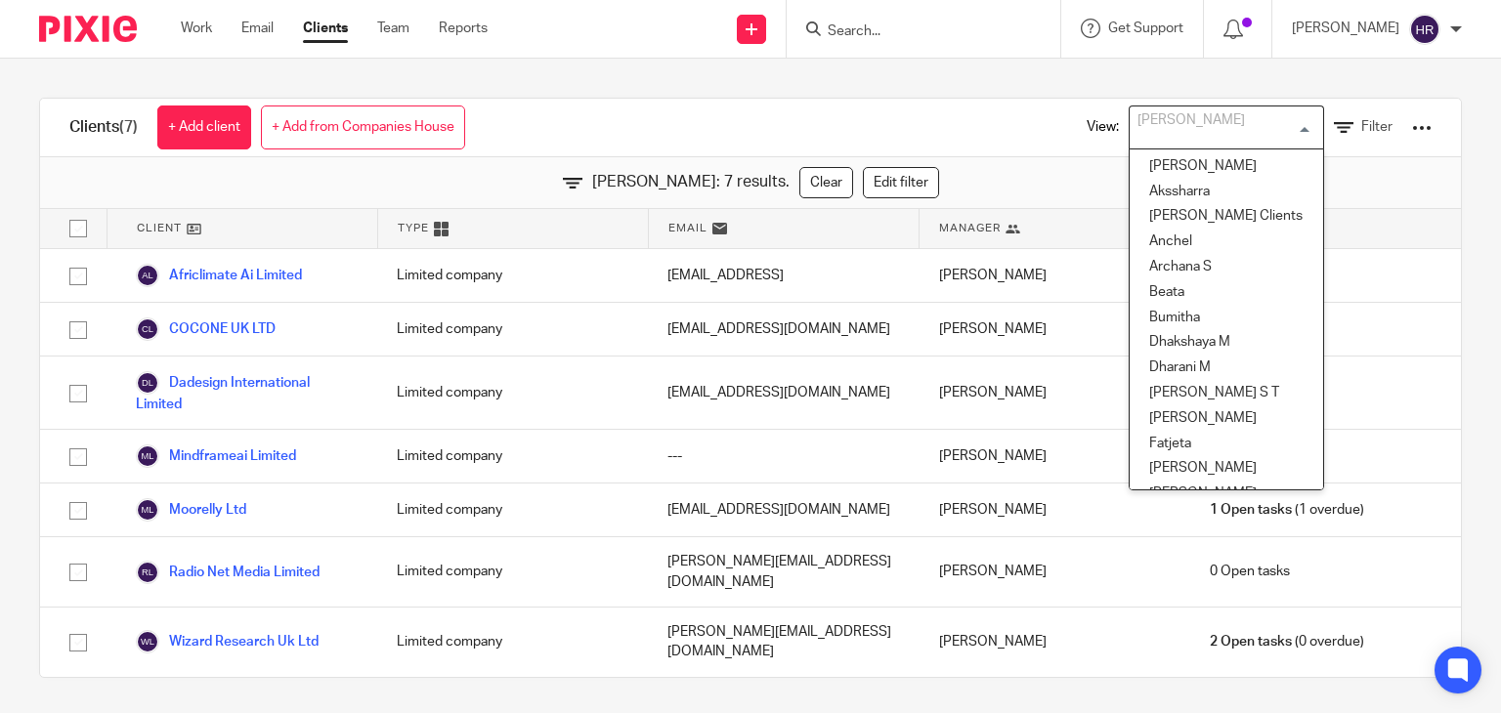
click at [1175, 135] on input "Search for option" at bounding box center [1222, 127] width 181 height 34
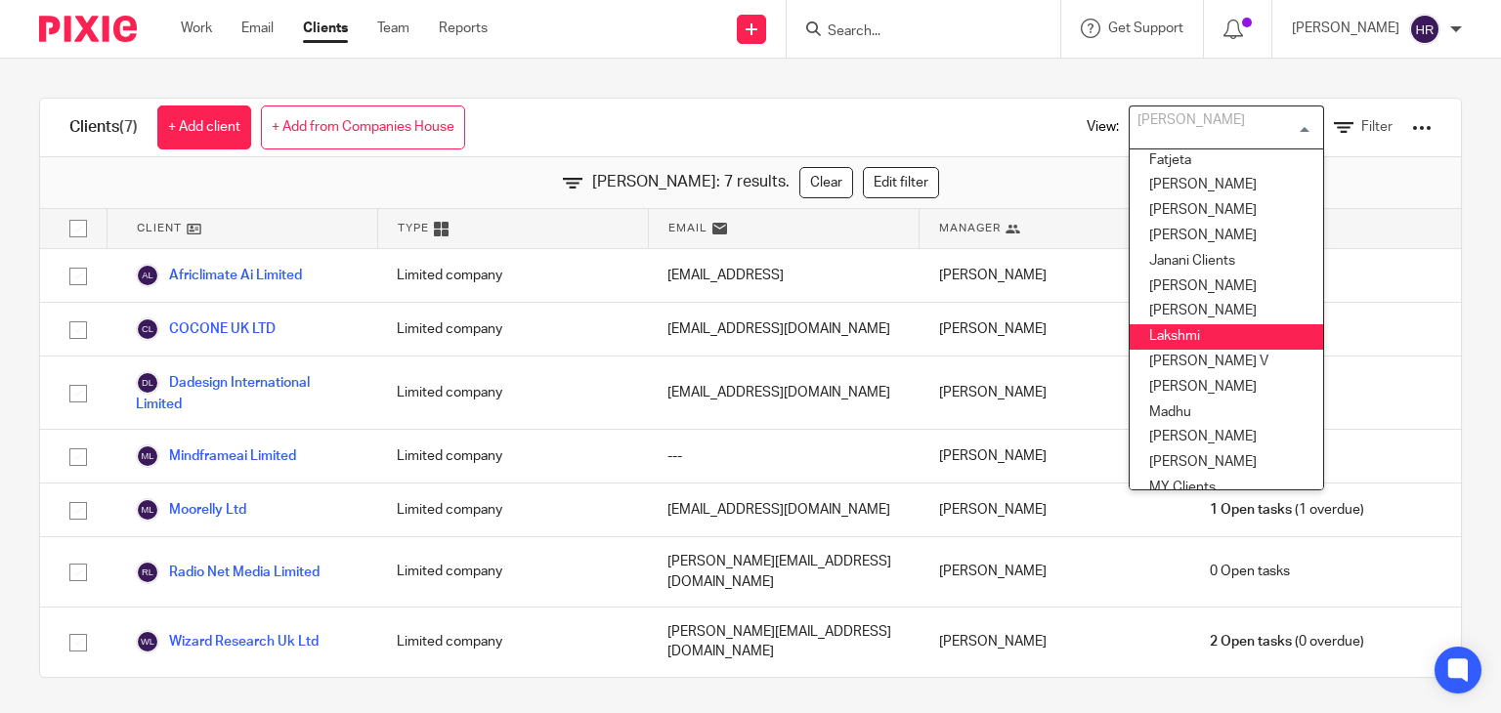
scroll to position [283, 0]
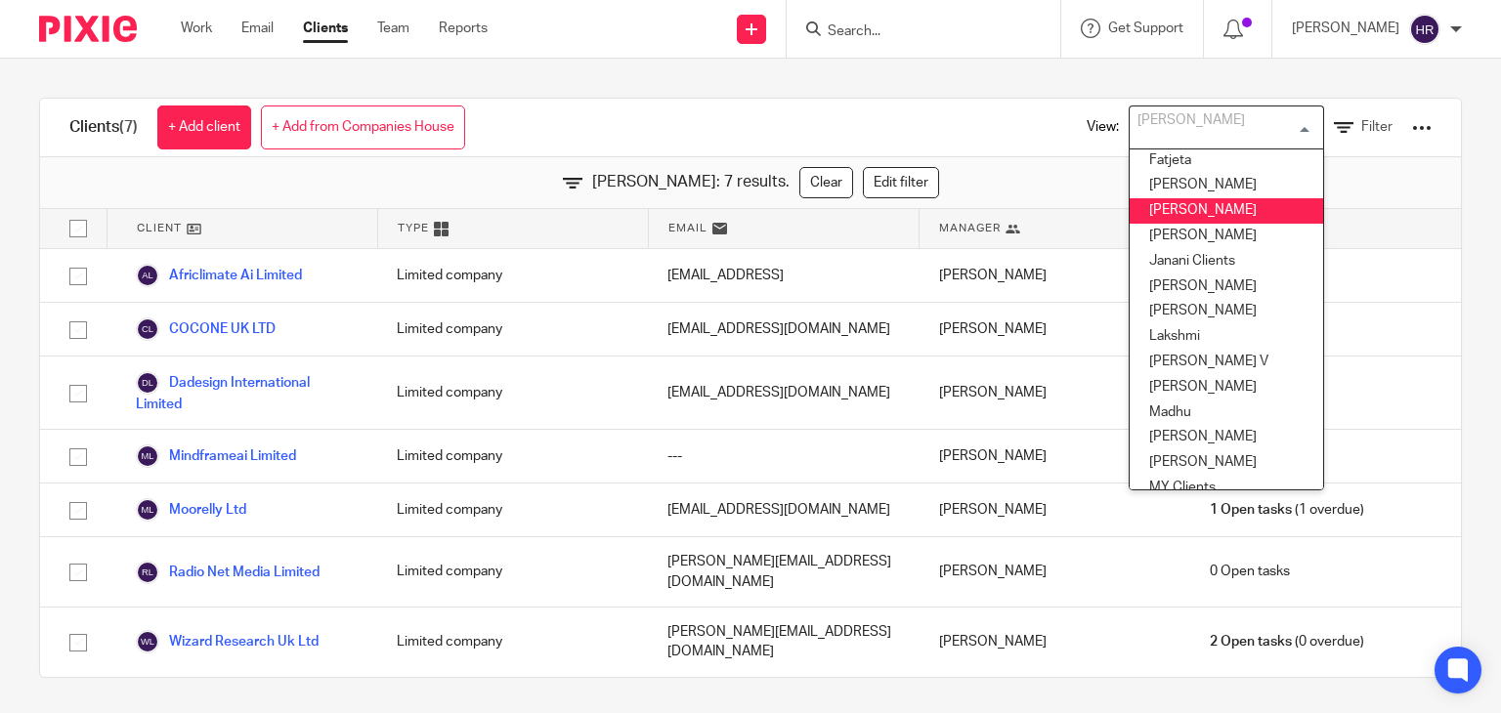
click at [1162, 216] on li "[PERSON_NAME]" at bounding box center [1227, 210] width 194 height 25
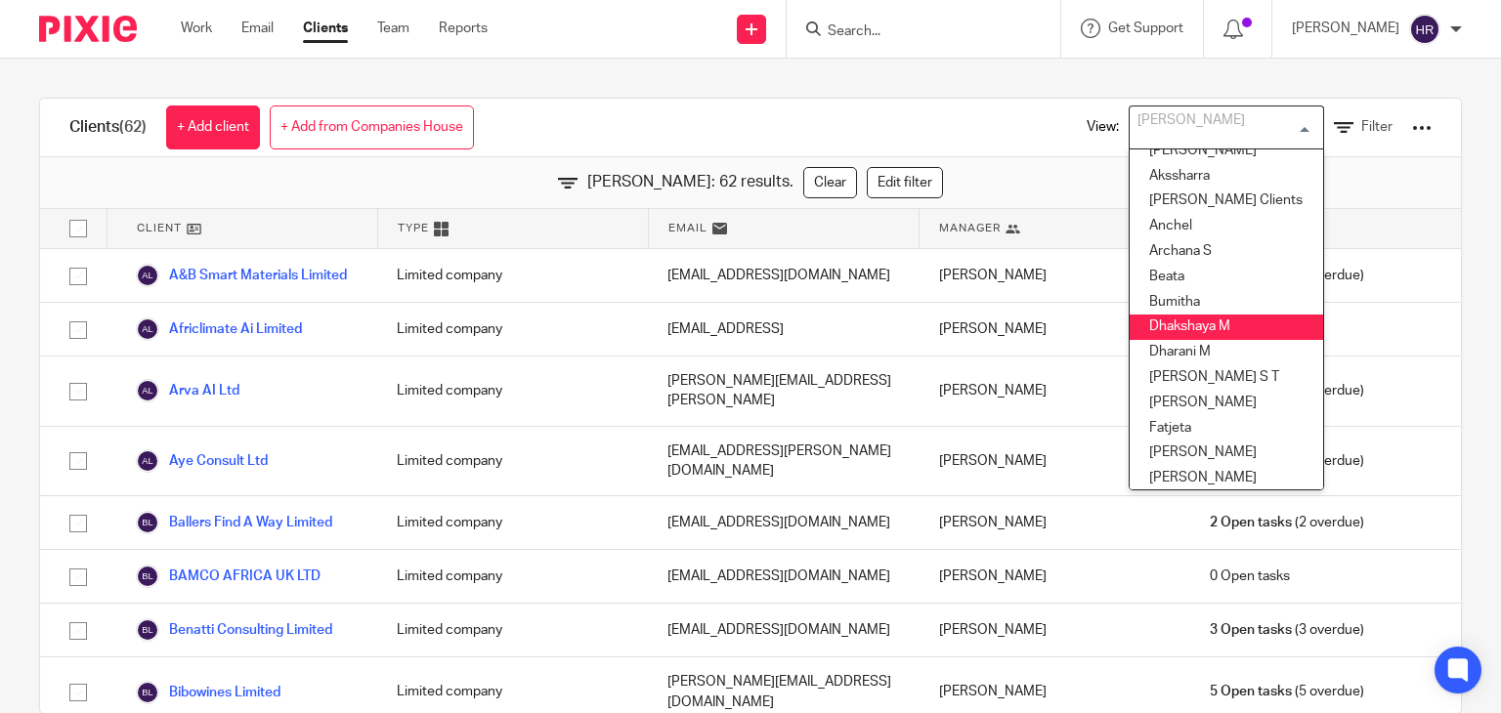
scroll to position [145, 9]
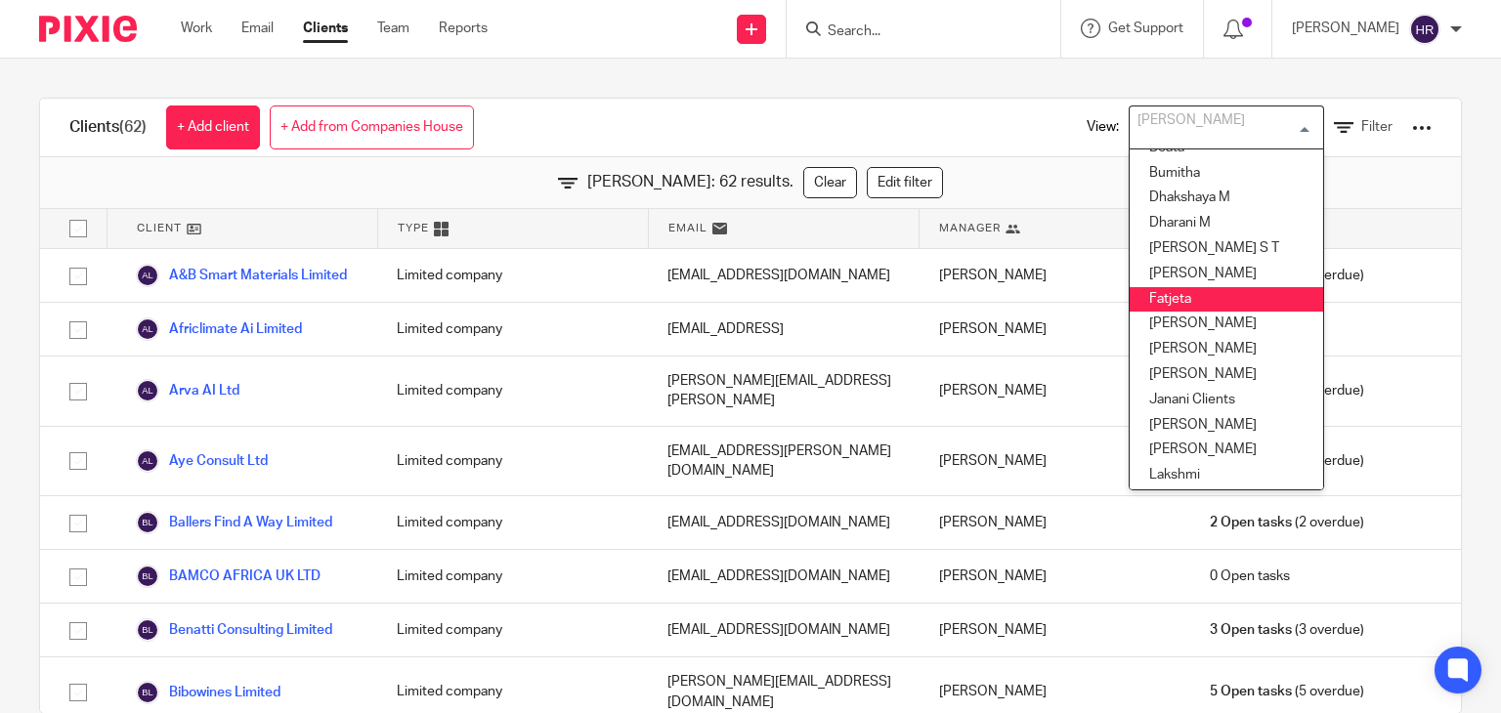
click at [1169, 301] on li "Fatjeta" at bounding box center [1227, 299] width 194 height 25
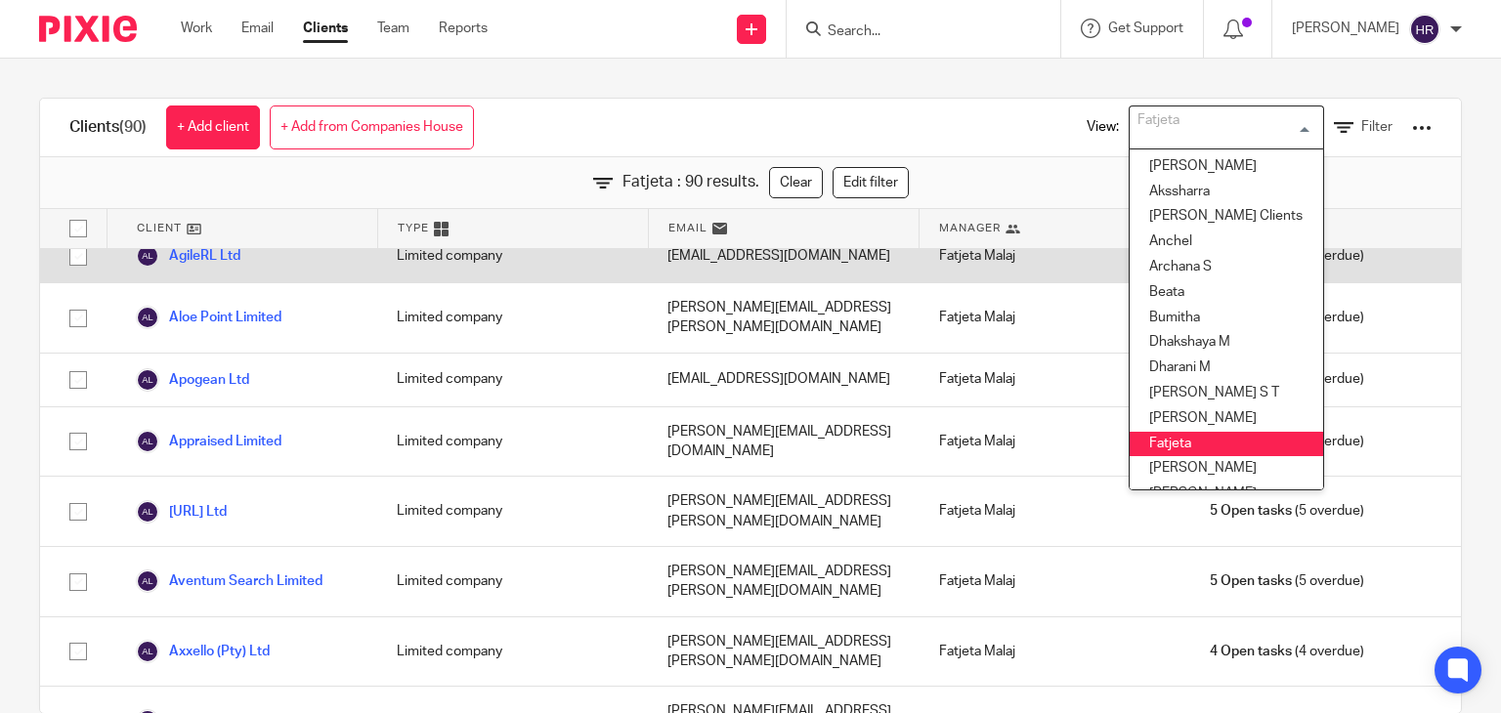
scroll to position [22, 0]
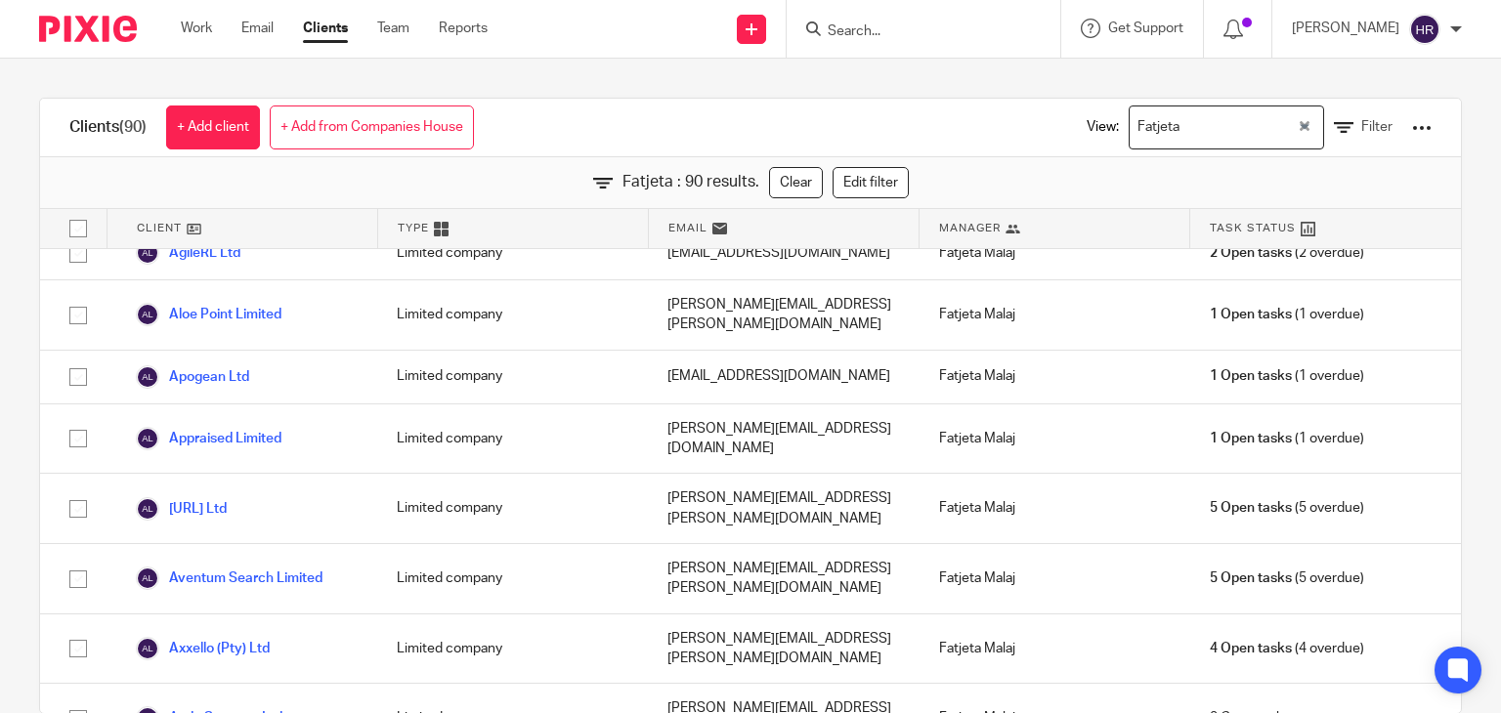
click at [825, 105] on div "Clients (90) + Add client + Add from Companies House View: Fatjeta Loading... F…" at bounding box center [750, 128] width 1421 height 59
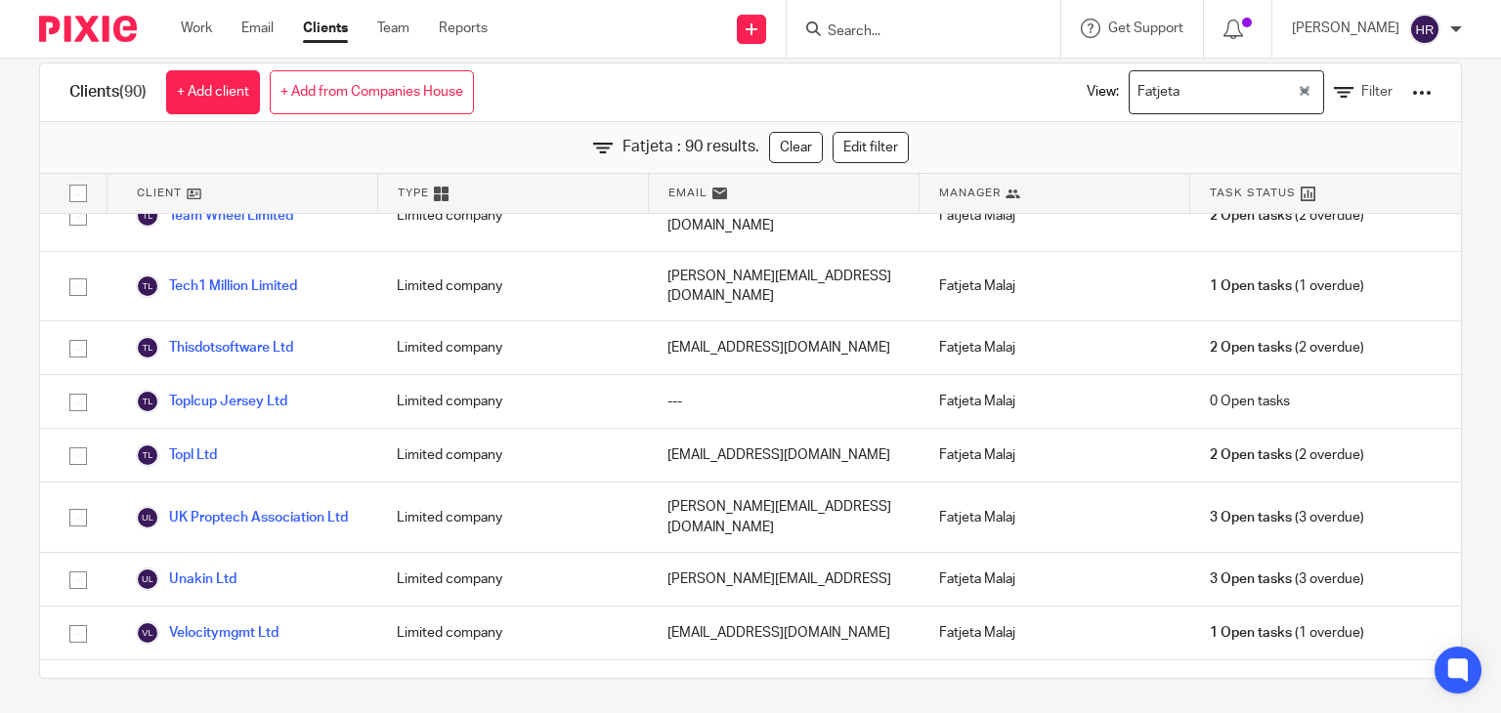
scroll to position [39, 0]
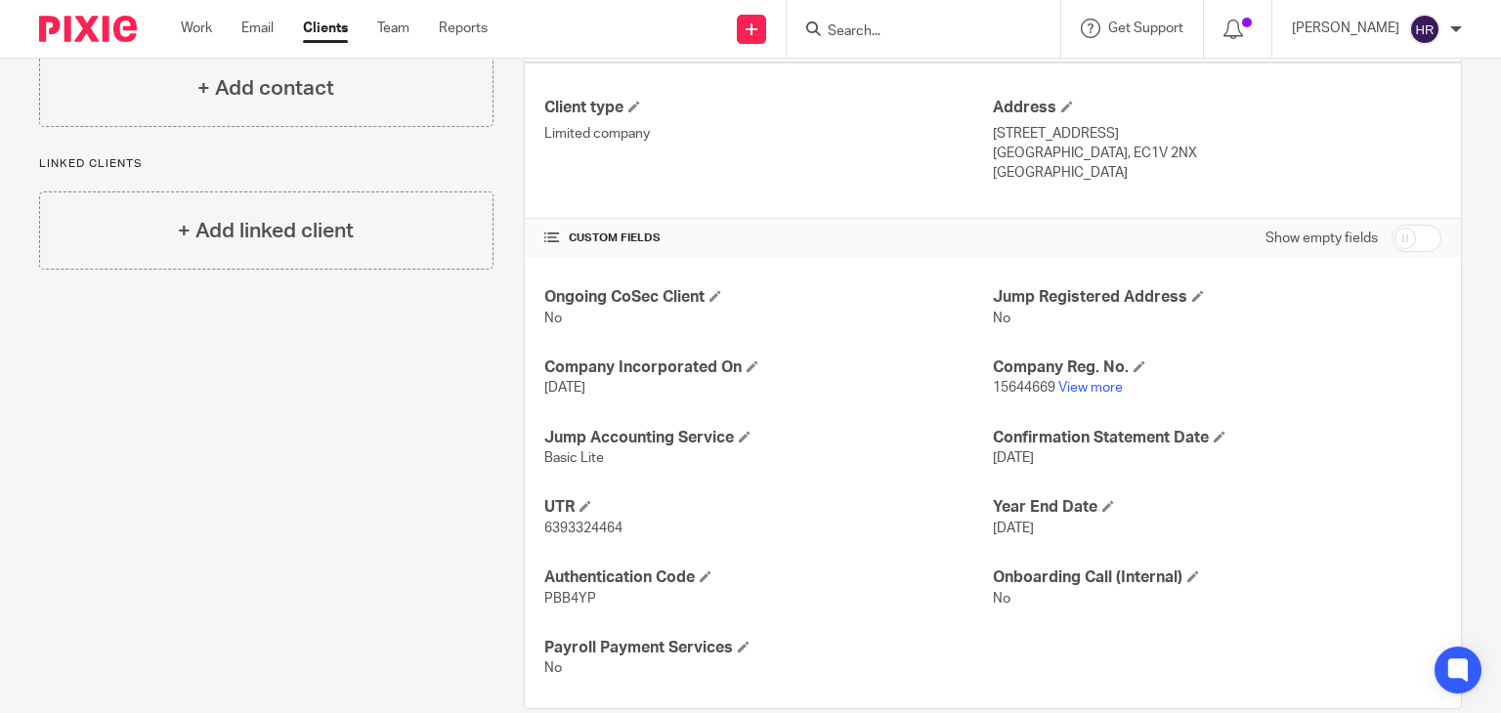
scroll to position [493, 0]
click at [1087, 381] on link "View more" at bounding box center [1090, 388] width 65 height 14
click at [829, 28] on input "Search" at bounding box center [914, 32] width 176 height 18
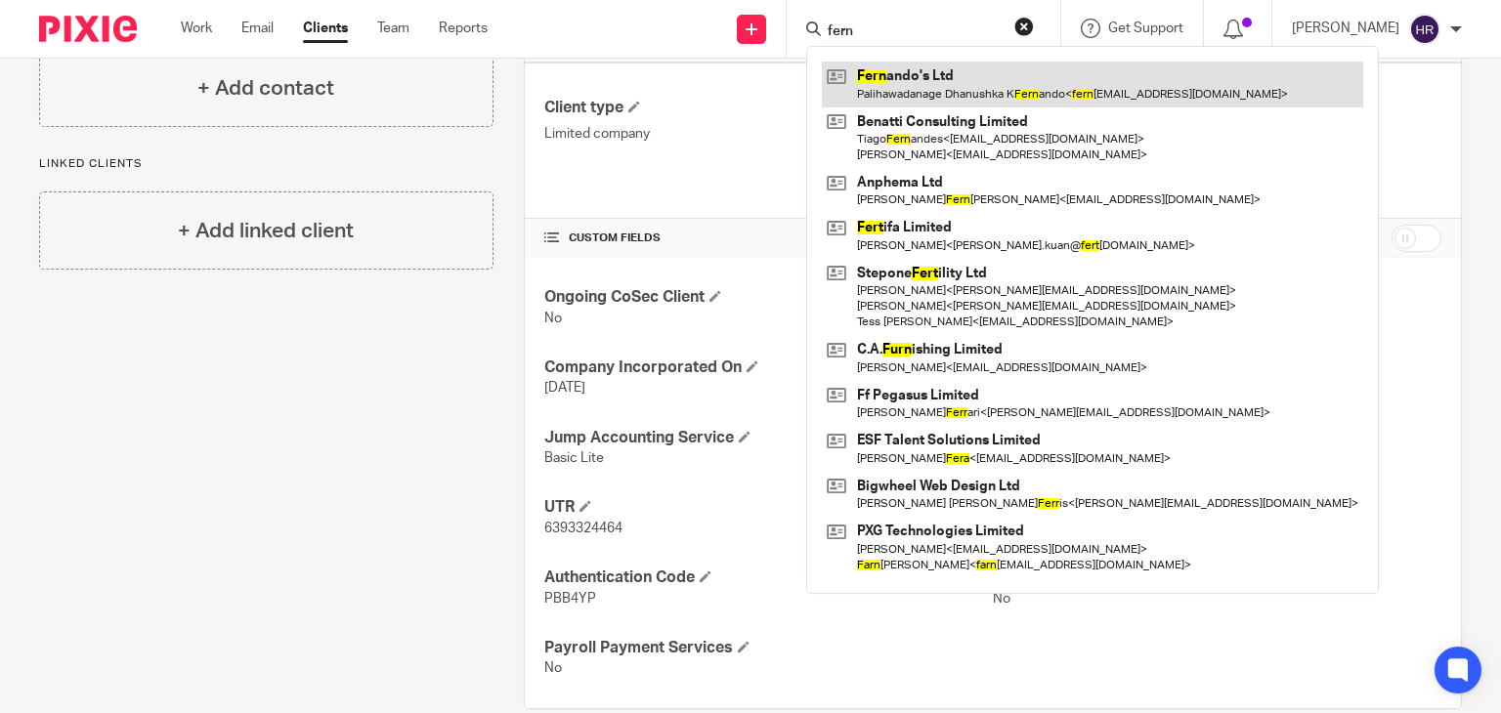
type input "fern"
click at [842, 64] on link at bounding box center [1092, 84] width 541 height 45
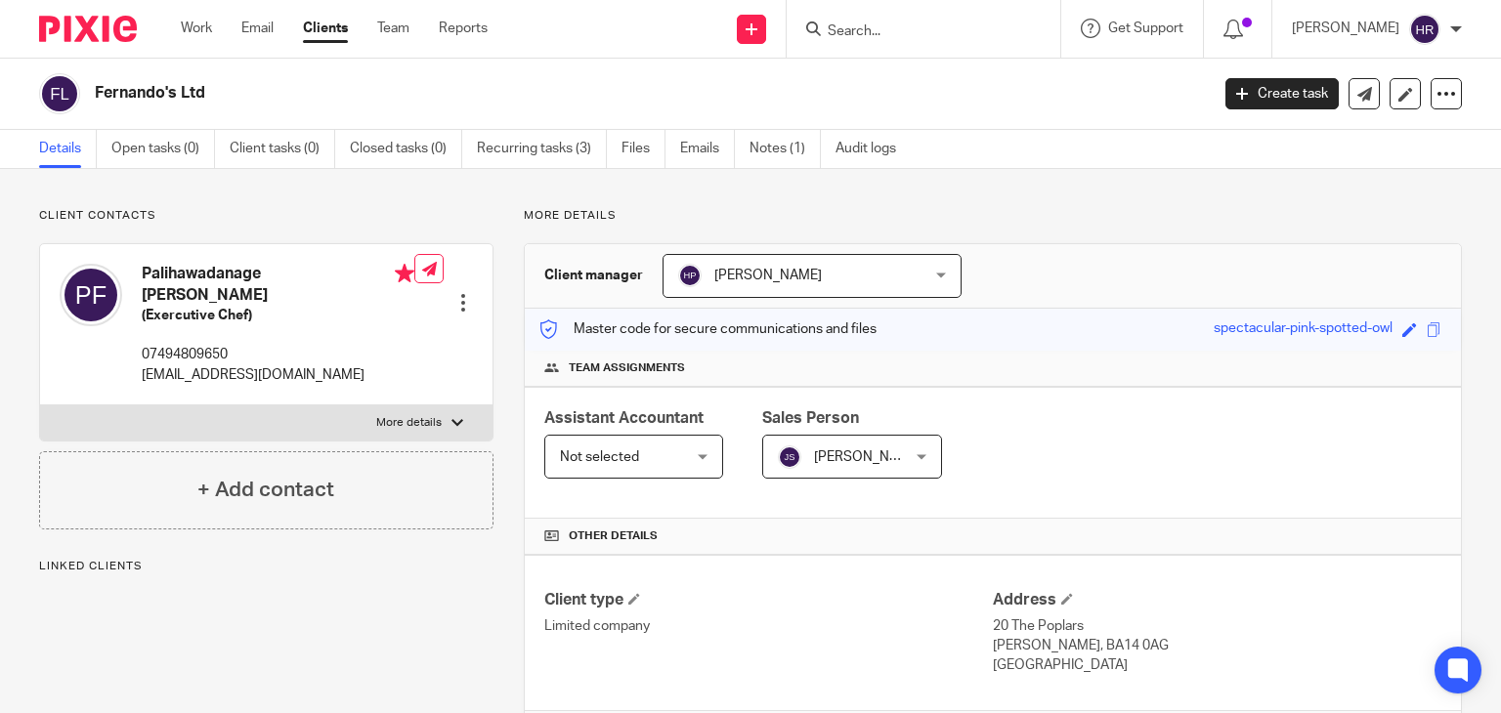
drag, startPoint x: 352, startPoint y: 13, endPoint x: 345, endPoint y: 26, distance: 15.3
click at [352, 14] on div "Work Email Clients Team Reports Work Email Clients Team Reports Settings" at bounding box center [339, 29] width 356 height 58
click at [340, 36] on link "Clients" at bounding box center [325, 29] width 45 height 20
